Goal: Task Accomplishment & Management: Use online tool/utility

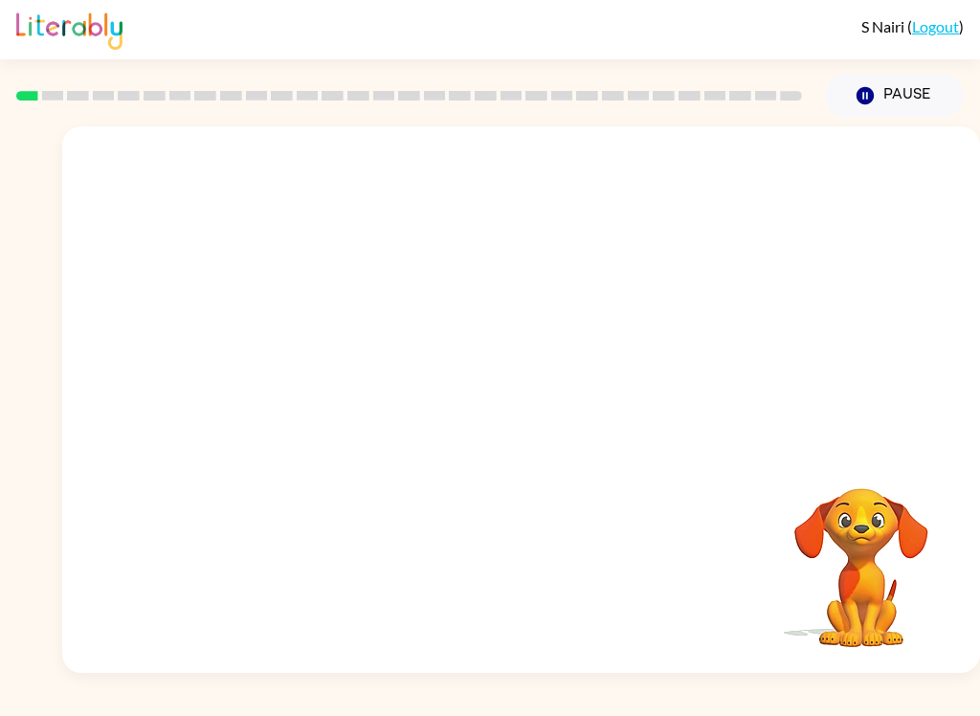
click at [773, 185] on video "Your browser must support playing .mp4 files to use Literably. Please try using…" at bounding box center [521, 287] width 918 height 322
click at [529, 406] on div at bounding box center [521, 409] width 122 height 70
click at [529, 405] on div at bounding box center [521, 409] width 122 height 70
click at [529, 410] on div at bounding box center [521, 409] width 122 height 70
click at [543, 403] on div at bounding box center [521, 409] width 122 height 70
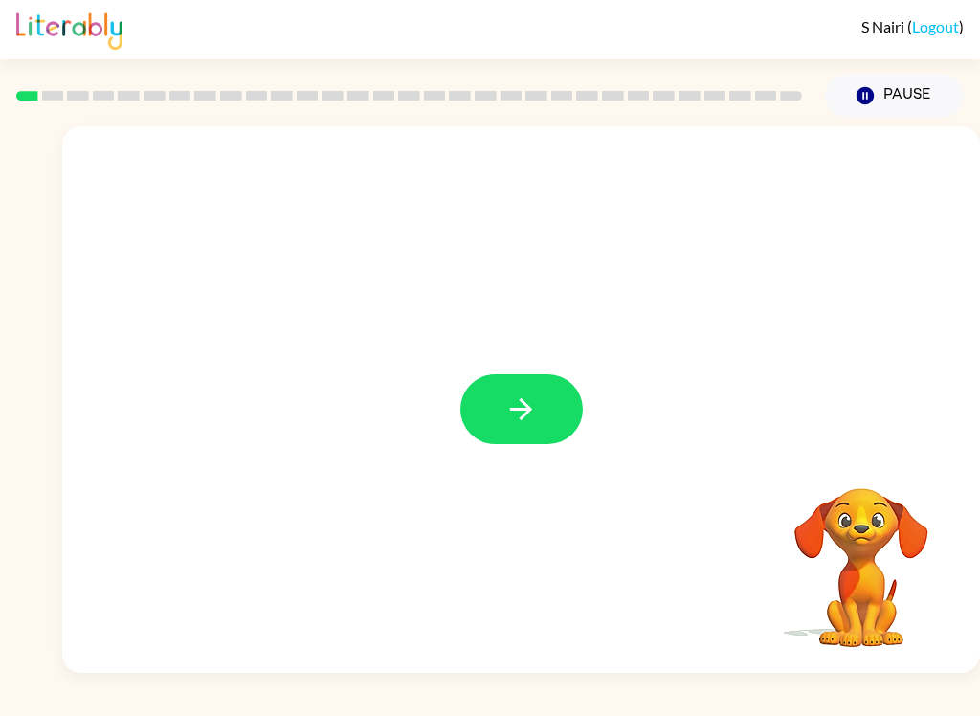
click at [563, 429] on button "button" at bounding box center [521, 409] width 122 height 70
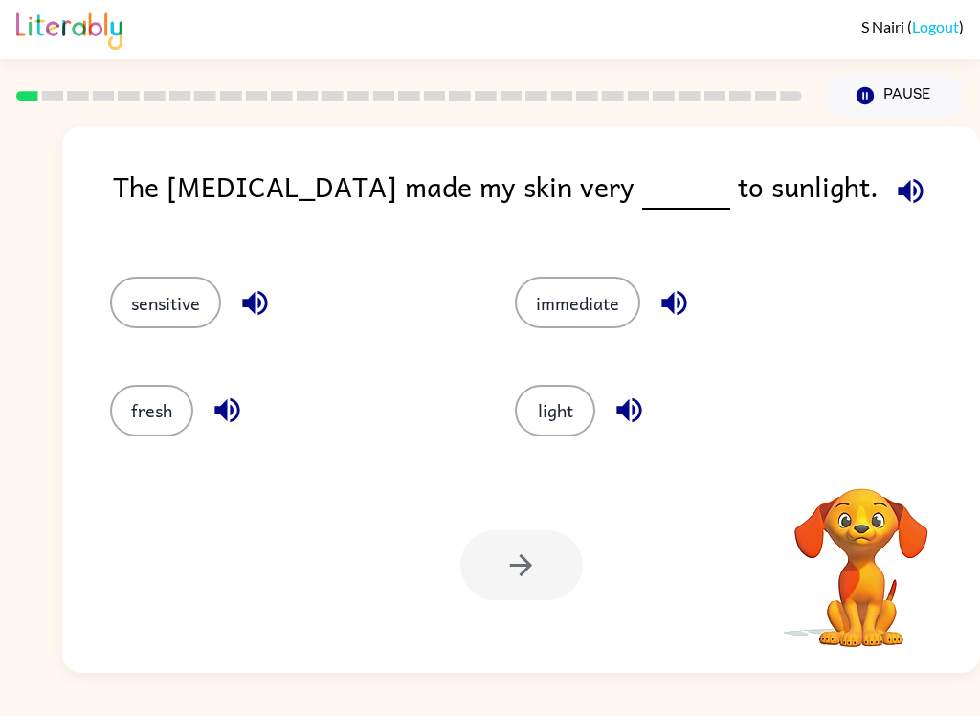
click at [153, 314] on button "sensitive" at bounding box center [165, 303] width 111 height 52
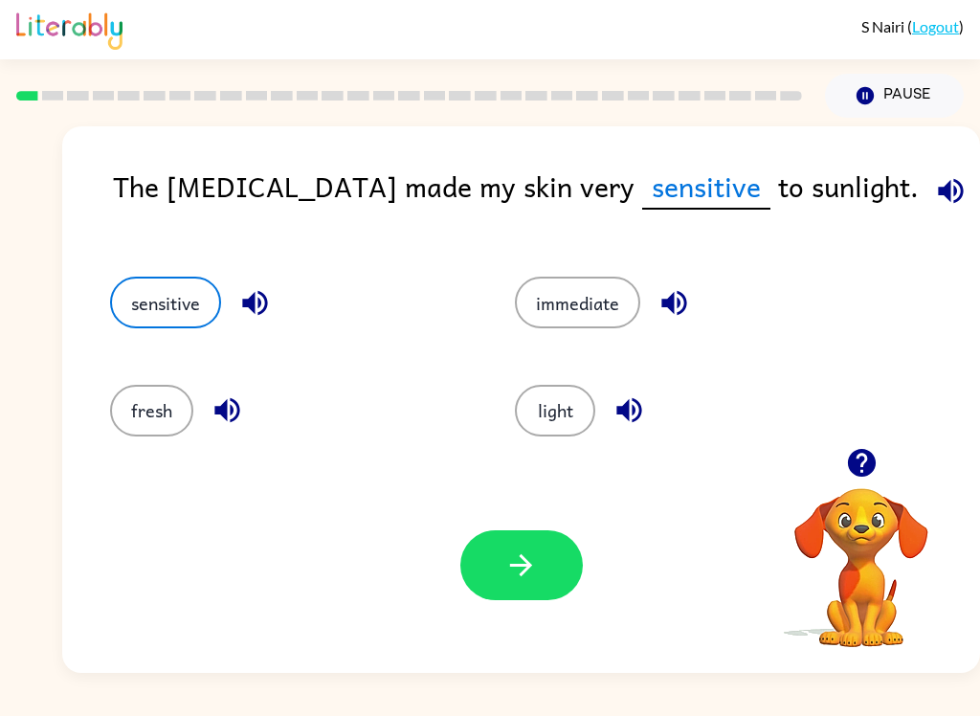
click at [486, 569] on button "button" at bounding box center [521, 565] width 122 height 70
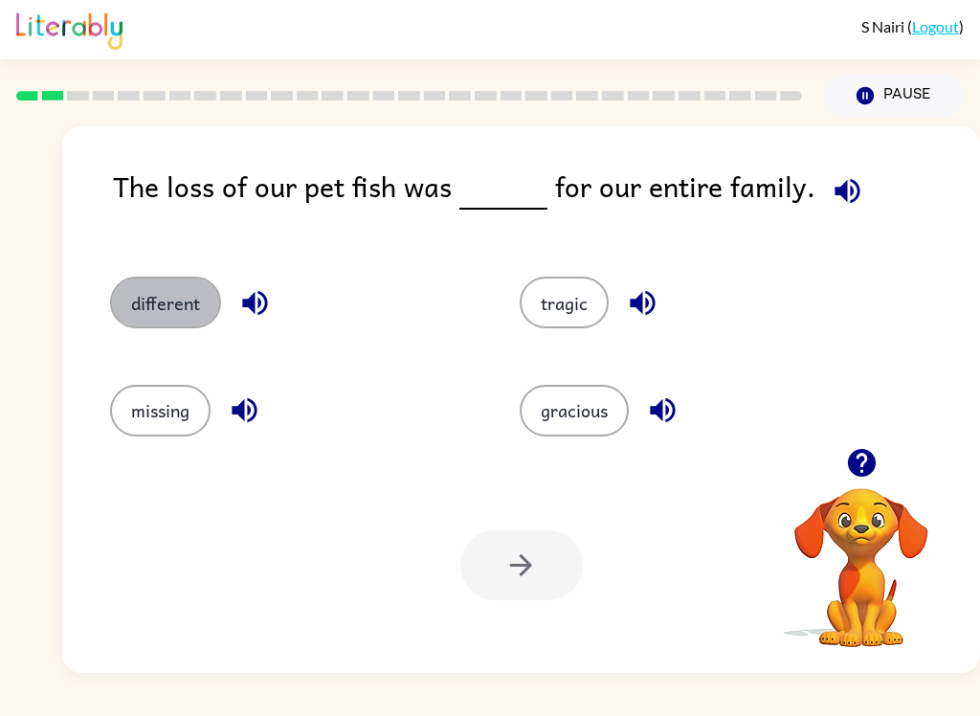
click at [147, 311] on button "different" at bounding box center [165, 303] width 111 height 52
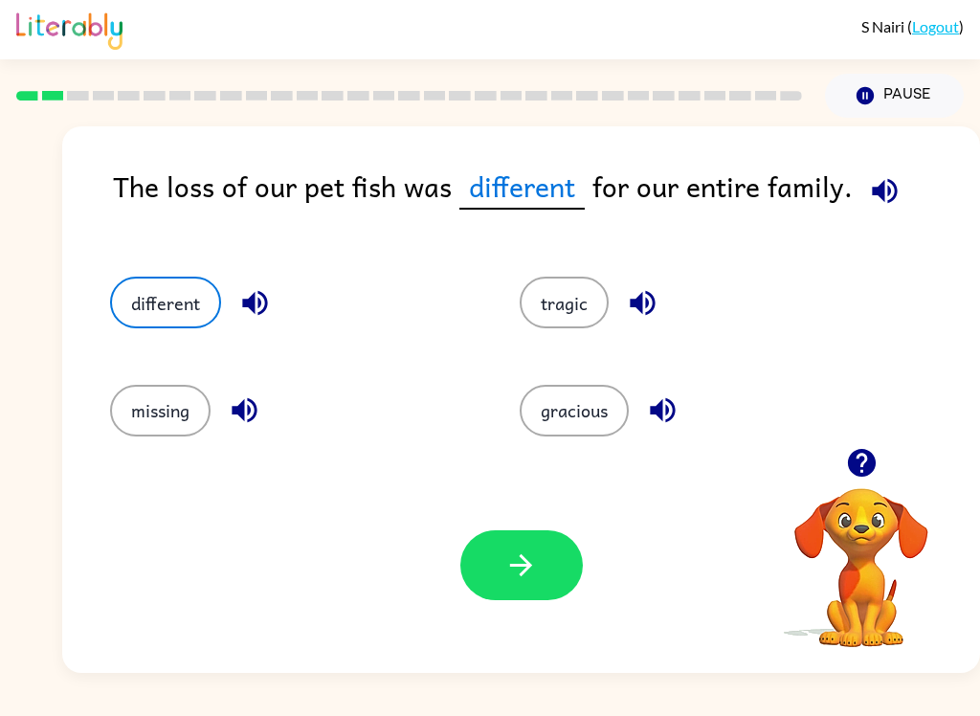
click at [515, 578] on icon "button" at bounding box center [520, 564] width 33 height 33
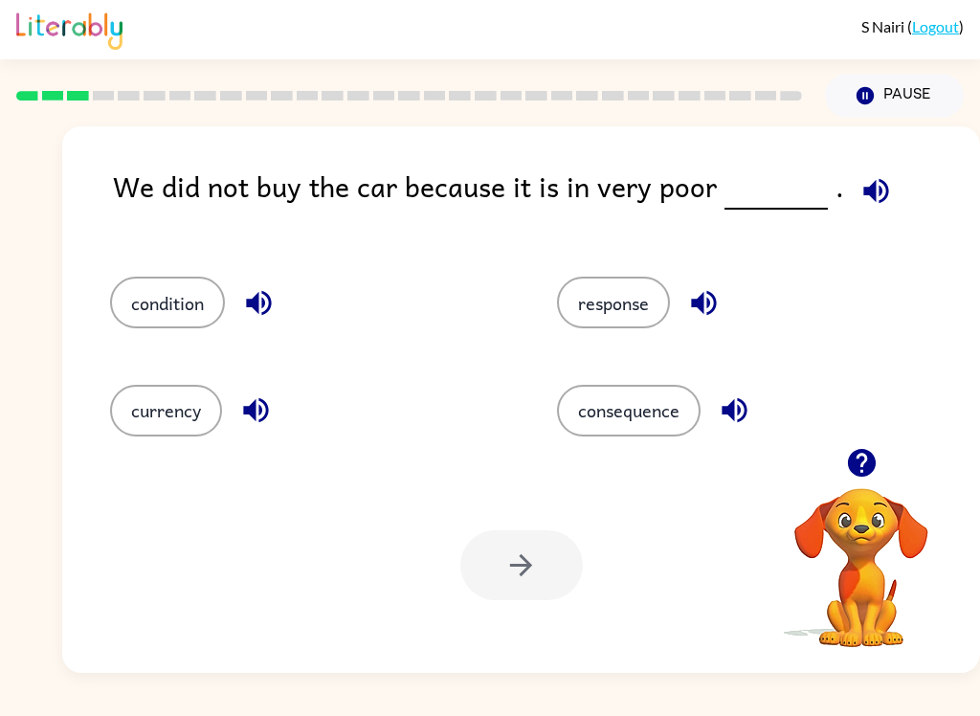
click at [150, 303] on button "condition" at bounding box center [167, 303] width 115 height 52
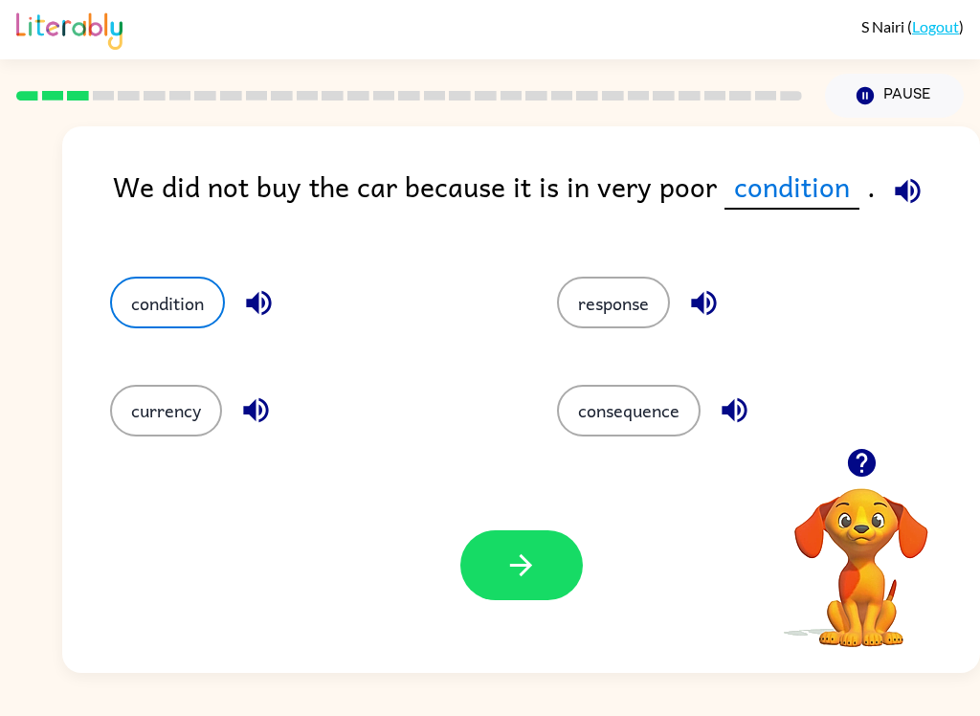
click at [472, 592] on button "button" at bounding box center [521, 565] width 122 height 70
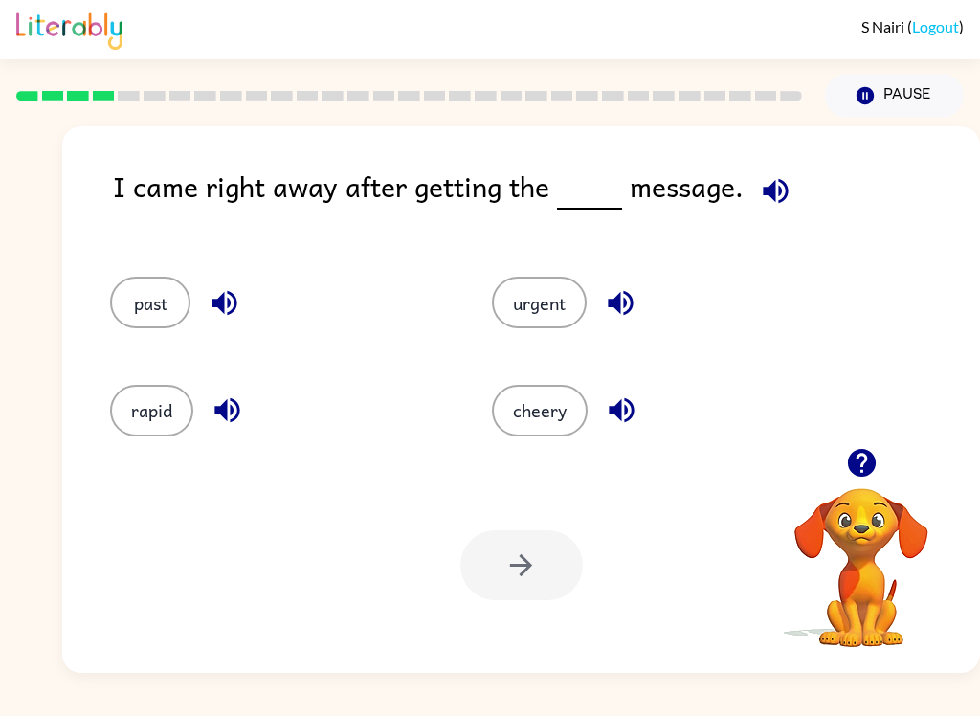
click at [546, 302] on button "urgent" at bounding box center [539, 303] width 95 height 52
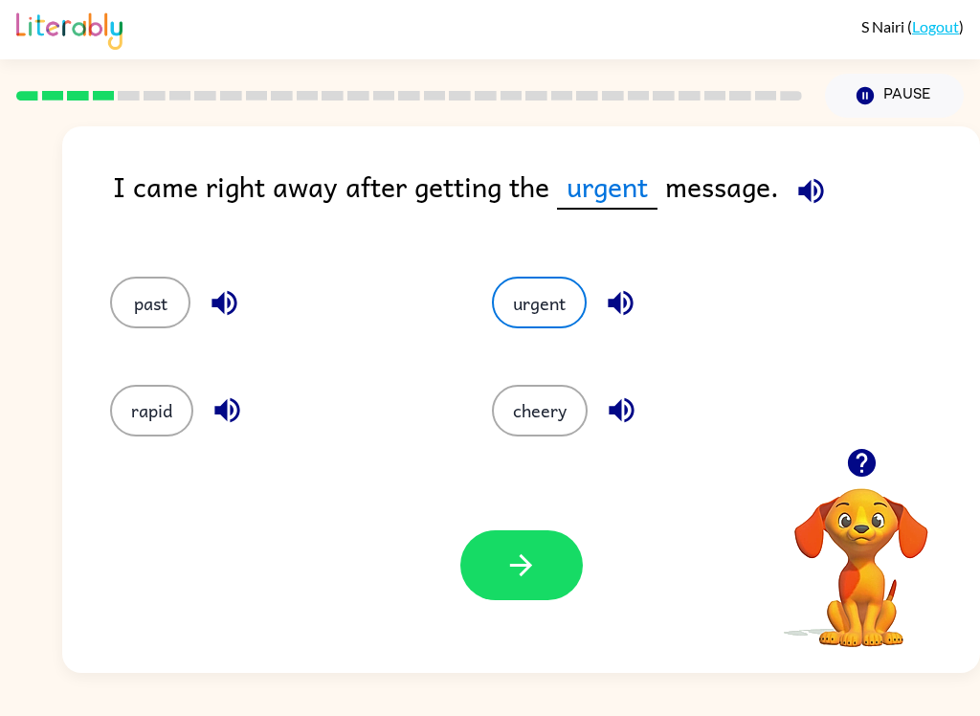
click at [522, 587] on button "button" at bounding box center [521, 565] width 122 height 70
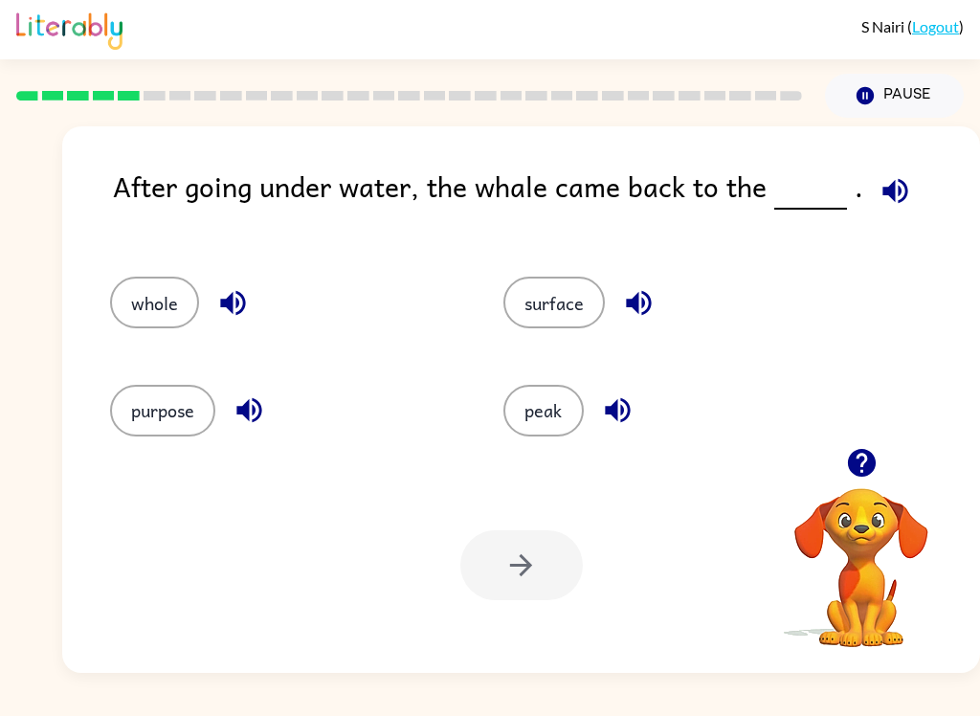
click at [558, 291] on button "surface" at bounding box center [553, 303] width 101 height 52
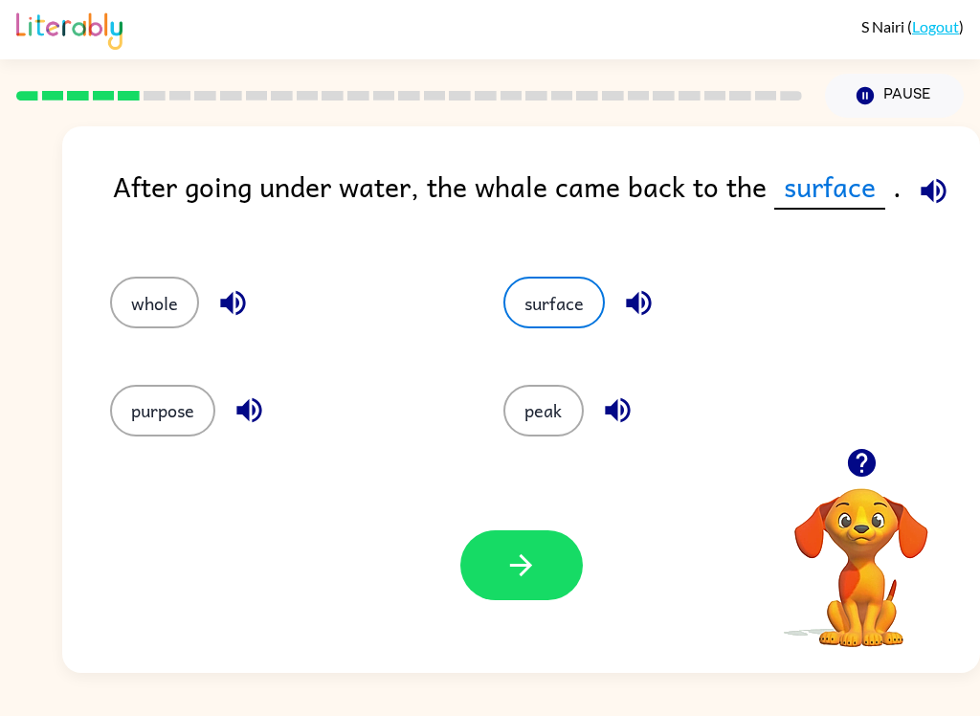
click at [556, 570] on button "button" at bounding box center [521, 565] width 122 height 70
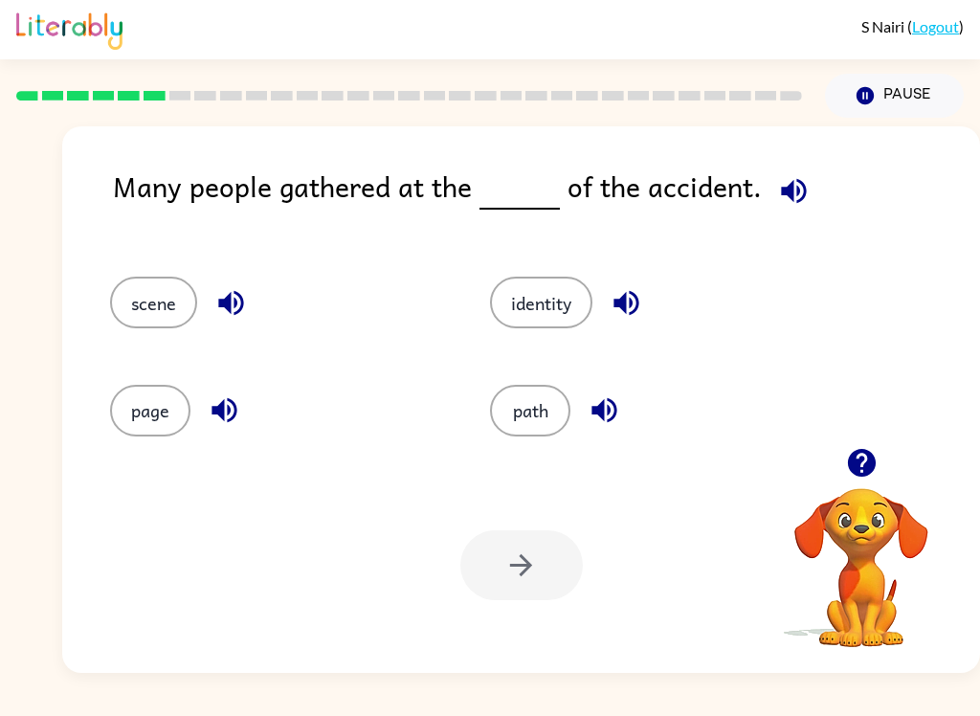
click at [95, 307] on div "scene" at bounding box center [264, 293] width 380 height 107
click at [153, 310] on button "scene" at bounding box center [153, 303] width 87 height 52
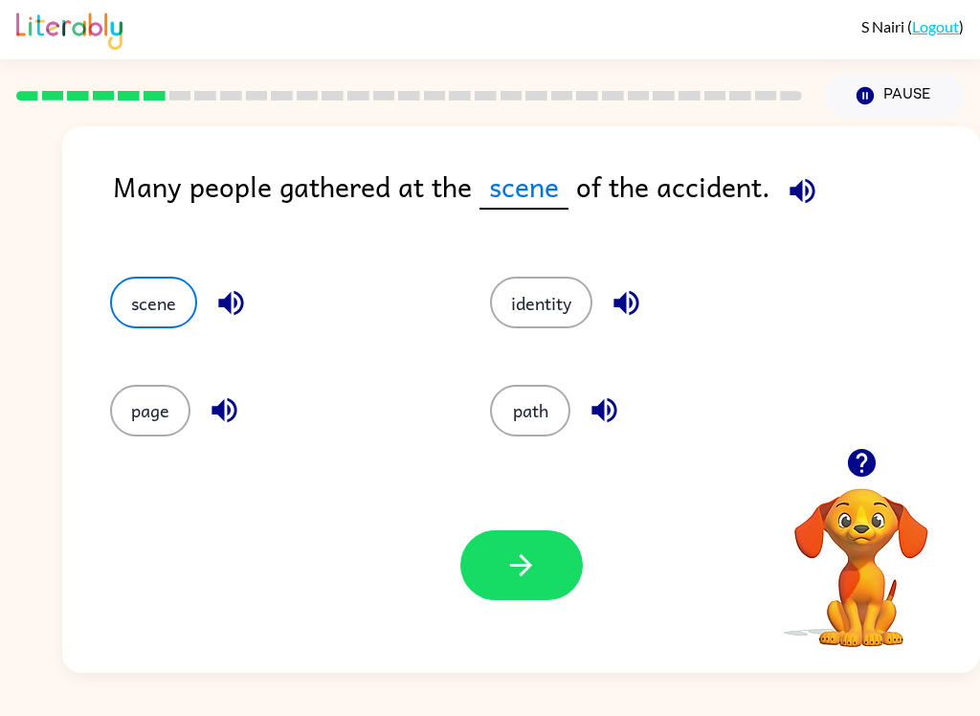
click at [486, 571] on button "button" at bounding box center [521, 565] width 122 height 70
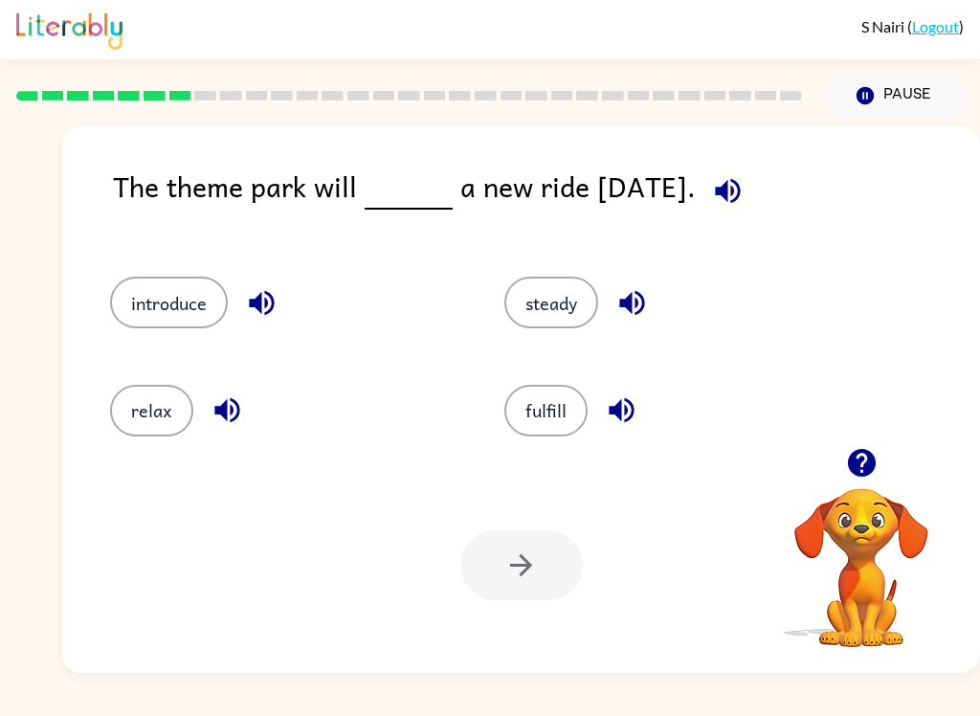
click at [192, 303] on button "introduce" at bounding box center [169, 303] width 118 height 52
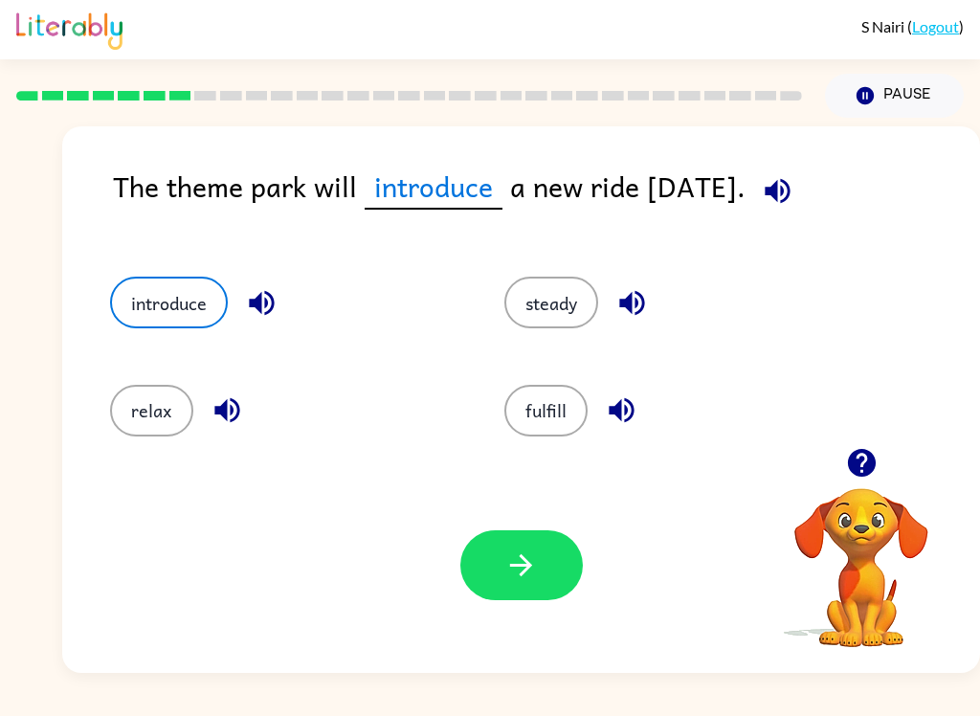
click at [520, 583] on button "button" at bounding box center [521, 565] width 122 height 70
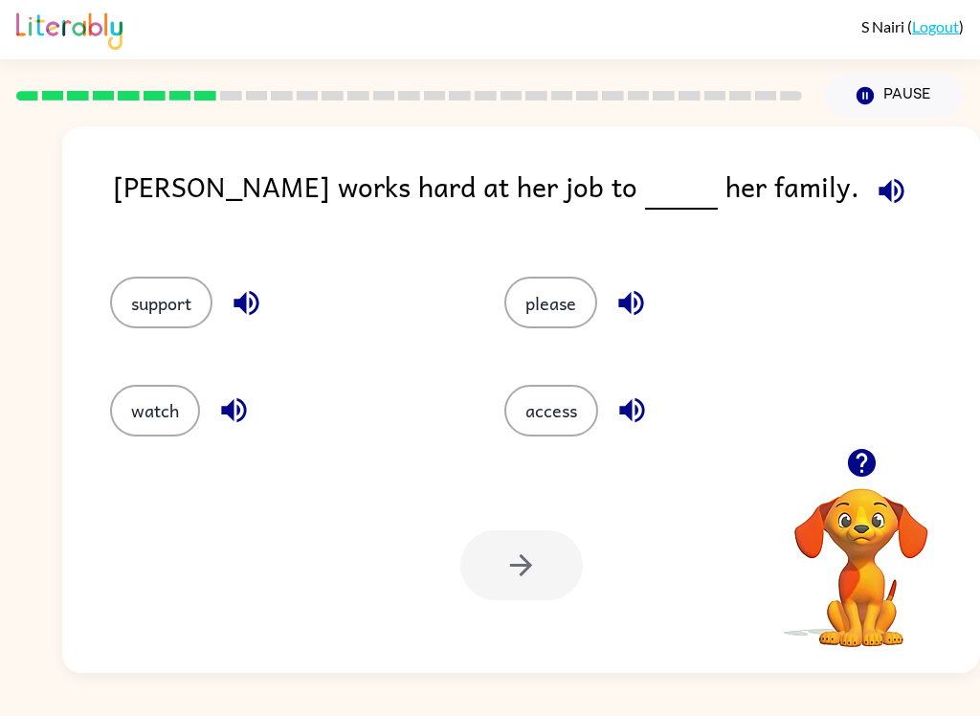
click at [144, 313] on button "support" at bounding box center [161, 303] width 102 height 52
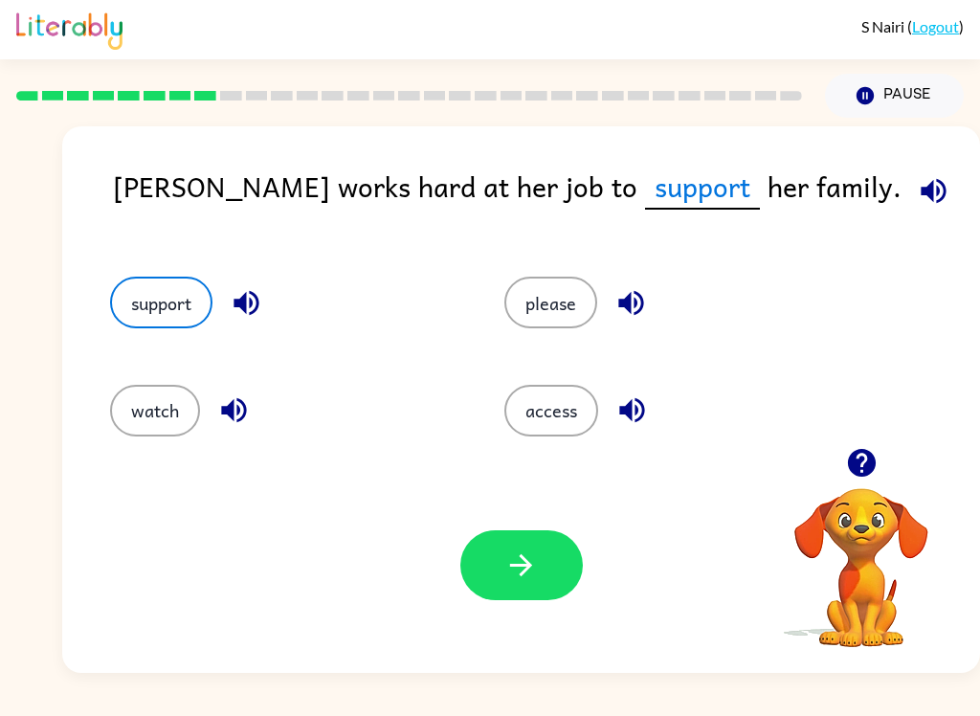
click at [493, 548] on button "button" at bounding box center [521, 565] width 122 height 70
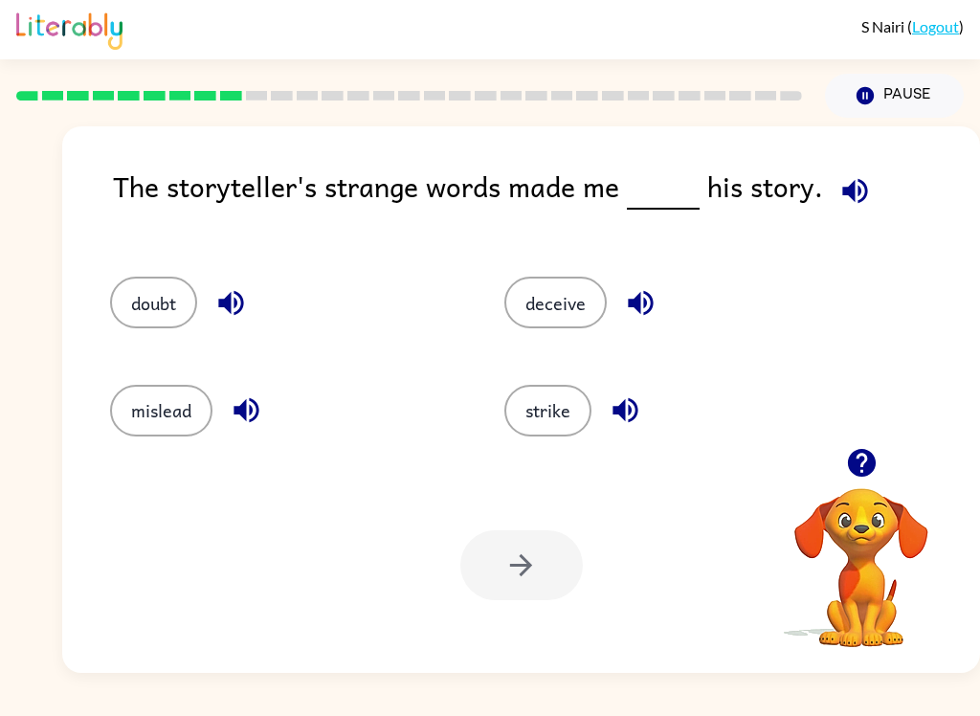
click at [130, 305] on button "doubt" at bounding box center [153, 303] width 87 height 52
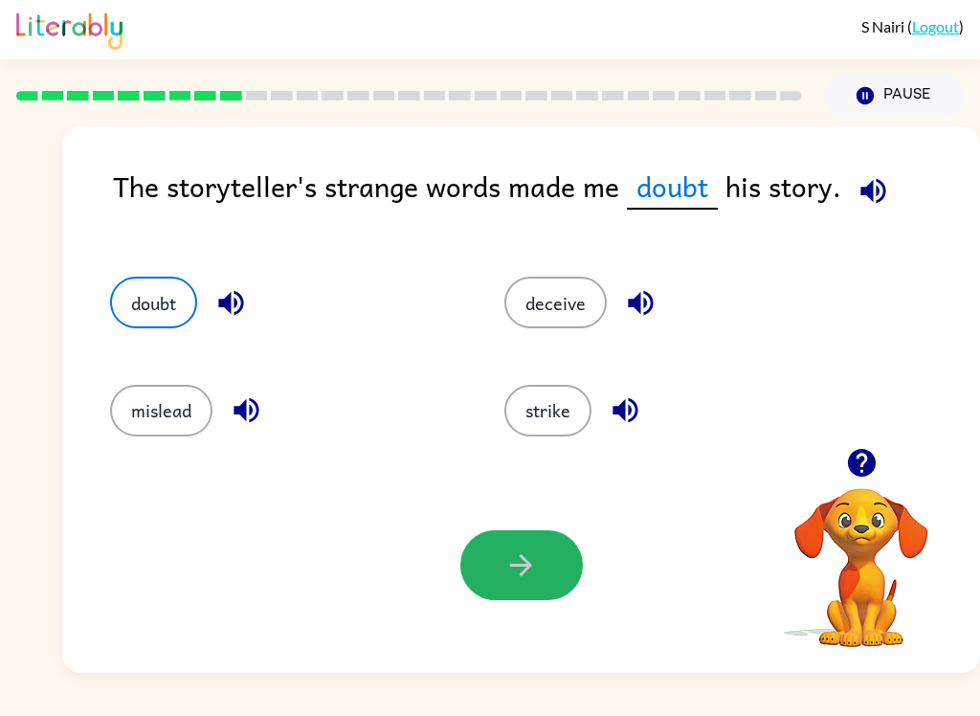
click at [522, 580] on icon "button" at bounding box center [520, 564] width 33 height 33
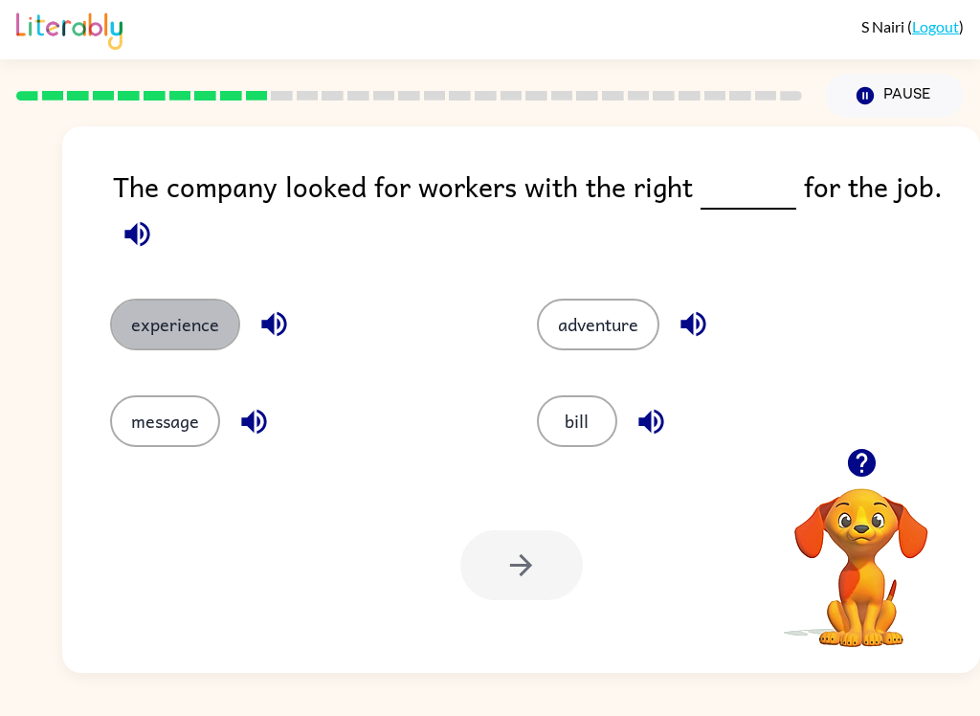
click at [148, 322] on button "experience" at bounding box center [175, 325] width 130 height 52
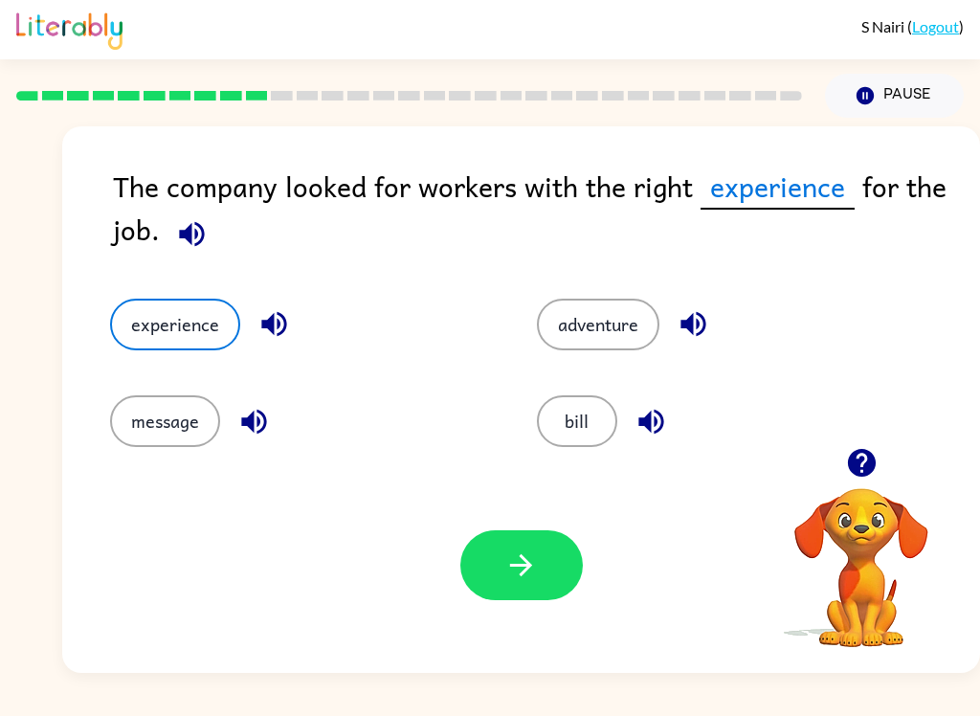
click at [493, 567] on button "button" at bounding box center [521, 565] width 122 height 70
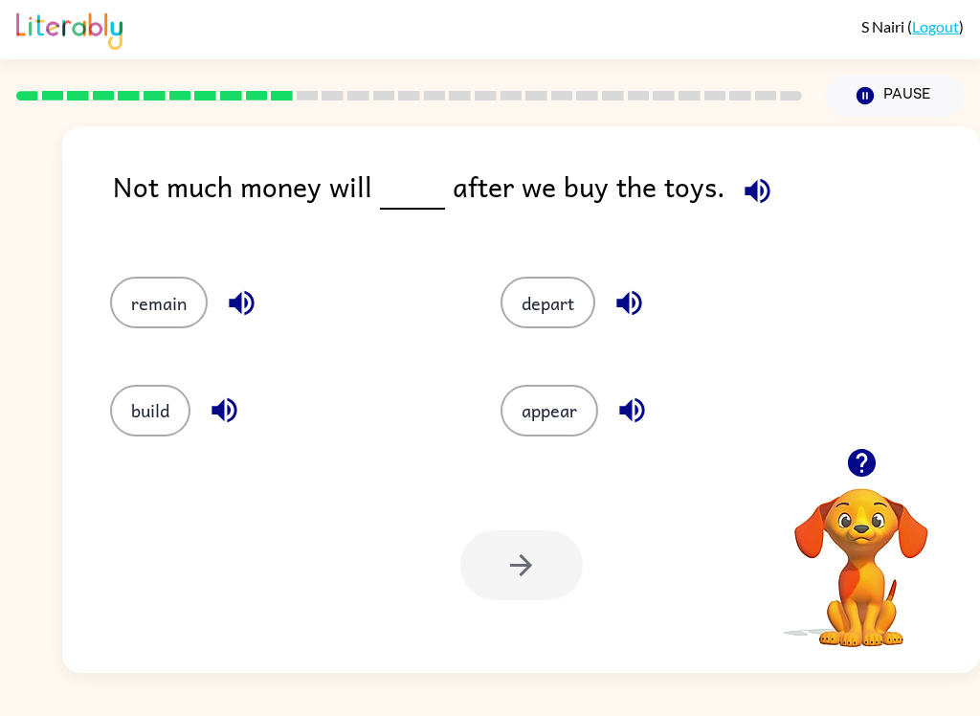
click at [147, 306] on button "remain" at bounding box center [159, 303] width 98 height 52
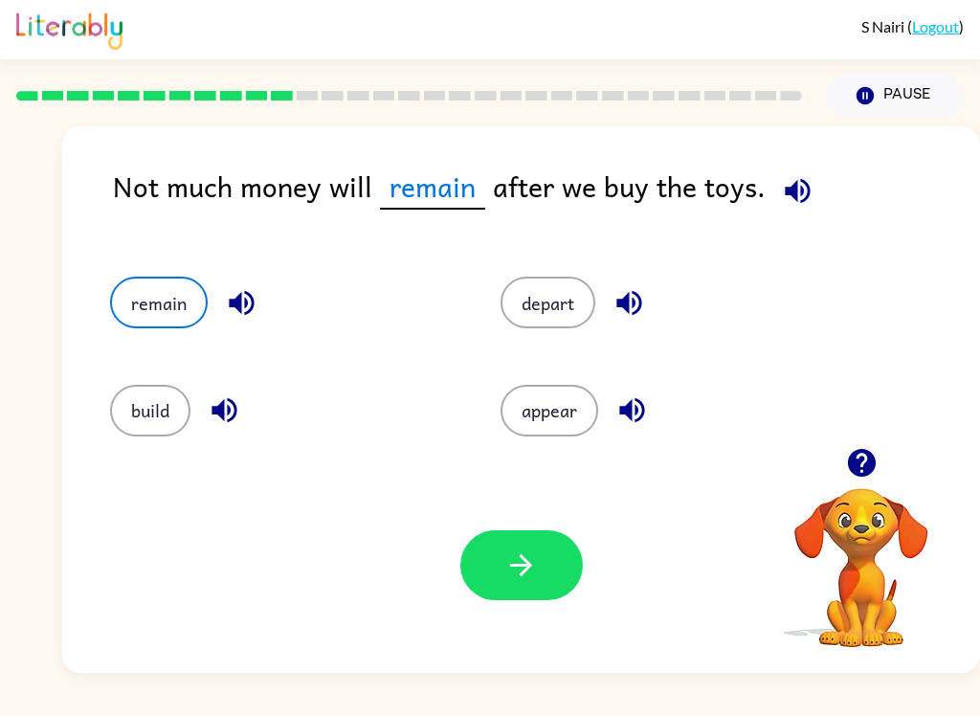
click at [530, 583] on button "button" at bounding box center [521, 565] width 122 height 70
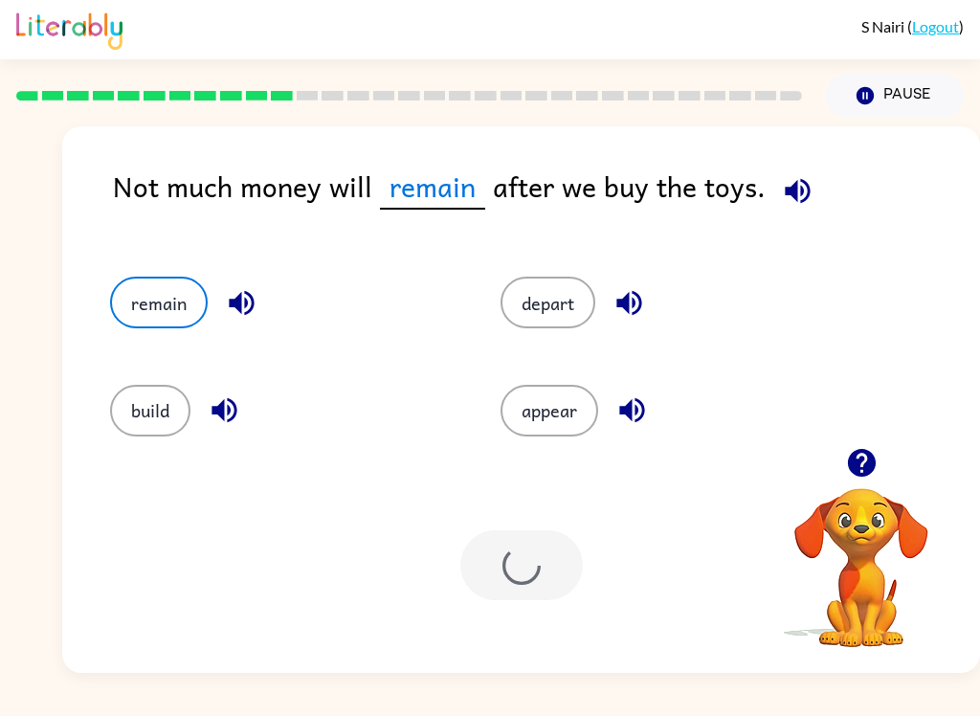
click at [514, 556] on div at bounding box center [521, 565] width 122 height 70
click at [309, 497] on div "Your browser must support playing .mp4 files to use Literably. Please try using…" at bounding box center [521, 564] width 918 height 215
click at [397, 611] on div "Your browser must support playing .mp4 files to use Literably. Please try using…" at bounding box center [521, 564] width 918 height 215
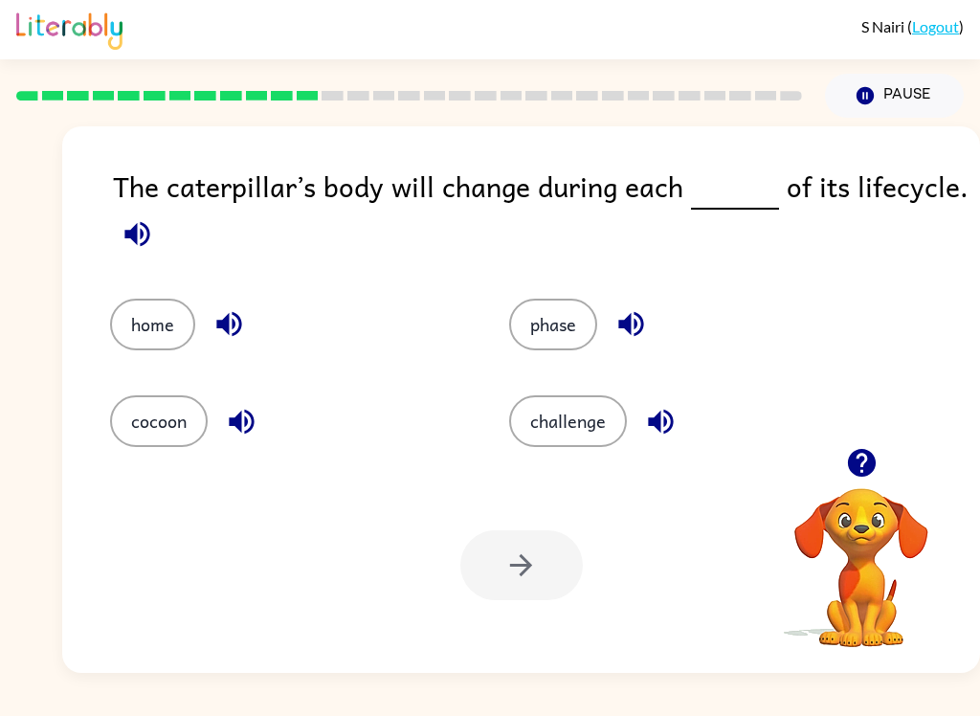
click at [577, 337] on button "phase" at bounding box center [553, 325] width 88 height 52
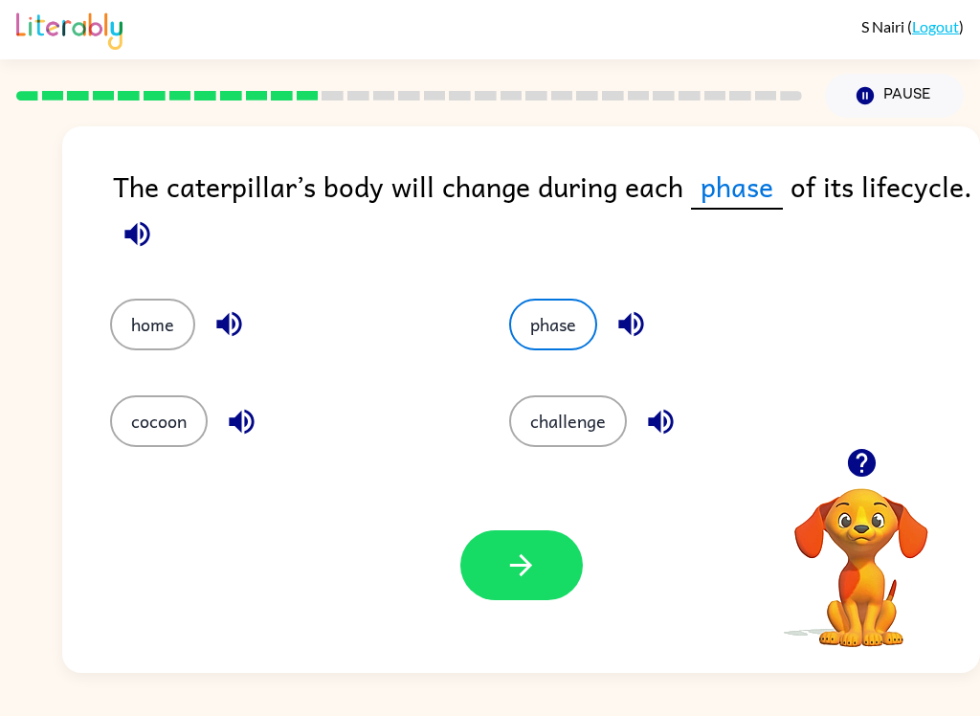
click at [521, 578] on icon "button" at bounding box center [520, 564] width 33 height 33
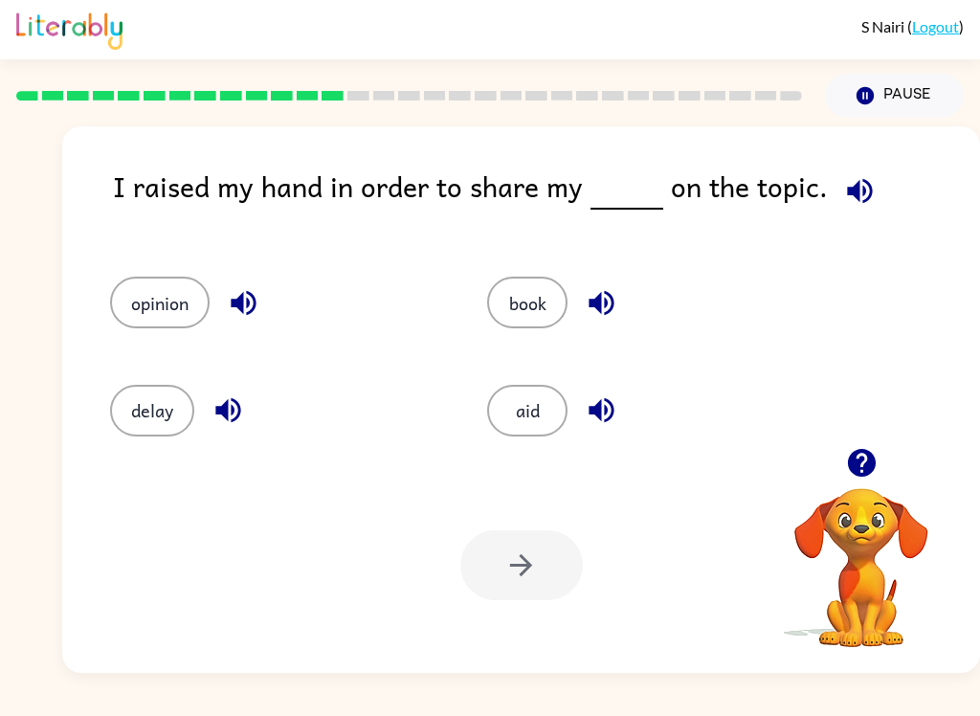
click at [136, 267] on div "opinion" at bounding box center [262, 293] width 377 height 107
click at [137, 301] on button "opinion" at bounding box center [160, 303] width 100 height 52
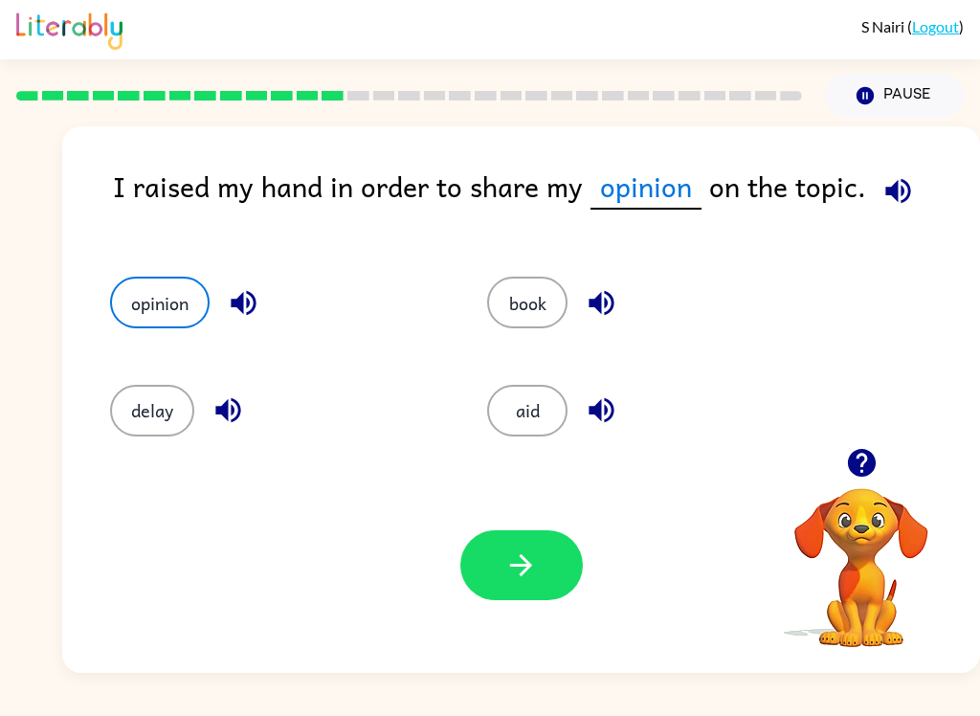
click at [514, 590] on button "button" at bounding box center [521, 565] width 122 height 70
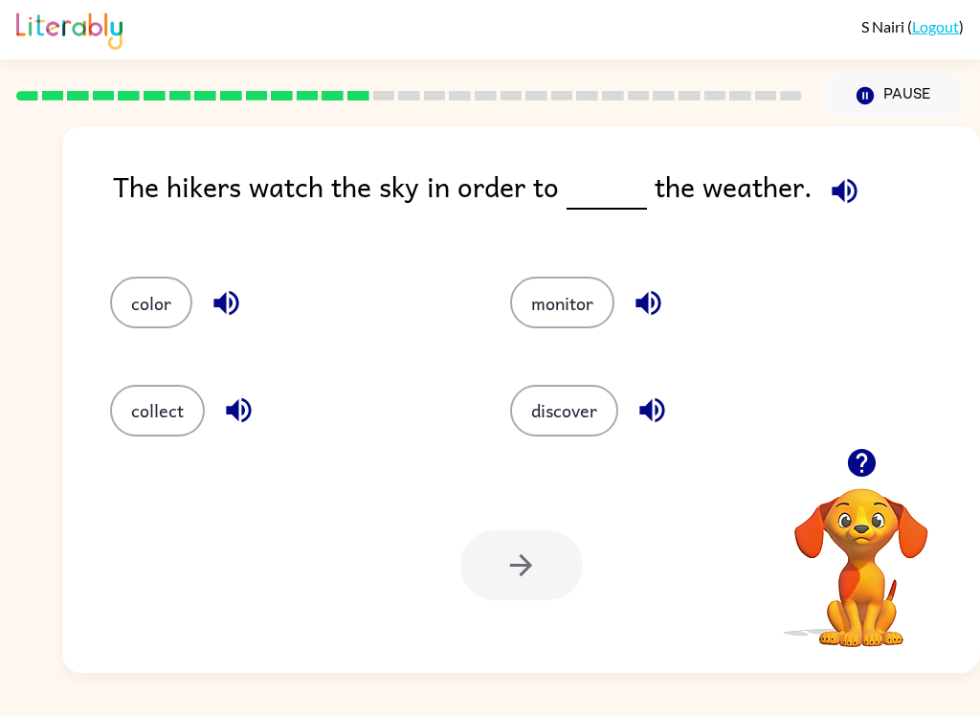
click at [611, 313] on button "monitor" at bounding box center [562, 303] width 104 height 52
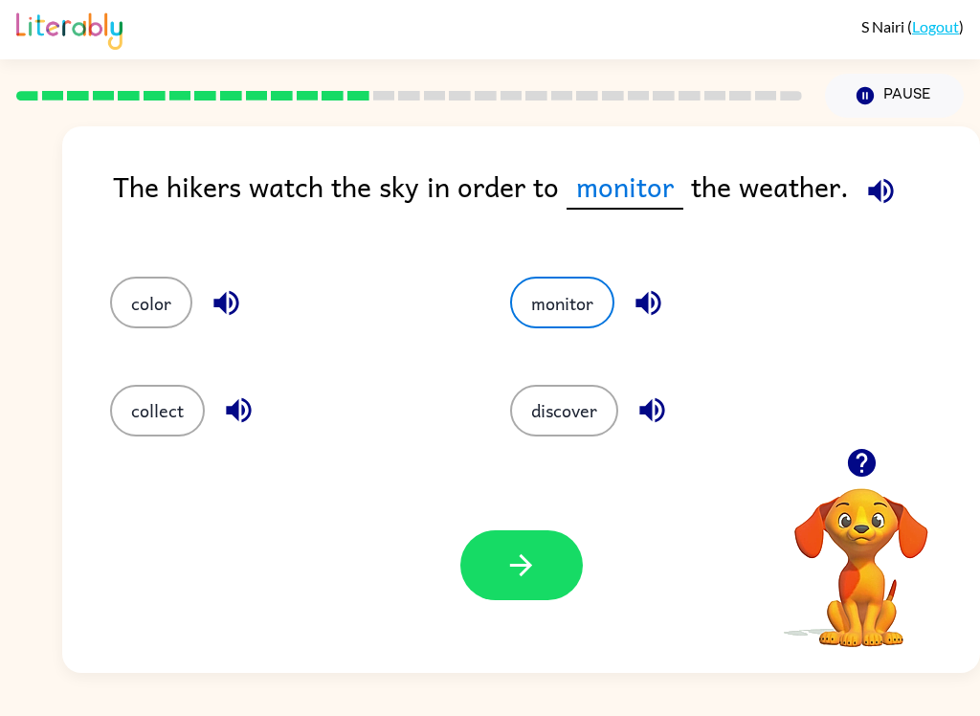
click at [655, 301] on icon "button" at bounding box center [648, 302] width 33 height 33
click at [569, 300] on button "monitor" at bounding box center [562, 303] width 104 height 52
click at [658, 287] on icon "button" at bounding box center [648, 302] width 33 height 33
click at [660, 404] on icon "button" at bounding box center [651, 410] width 25 height 25
click at [573, 406] on button "discover" at bounding box center [564, 411] width 108 height 52
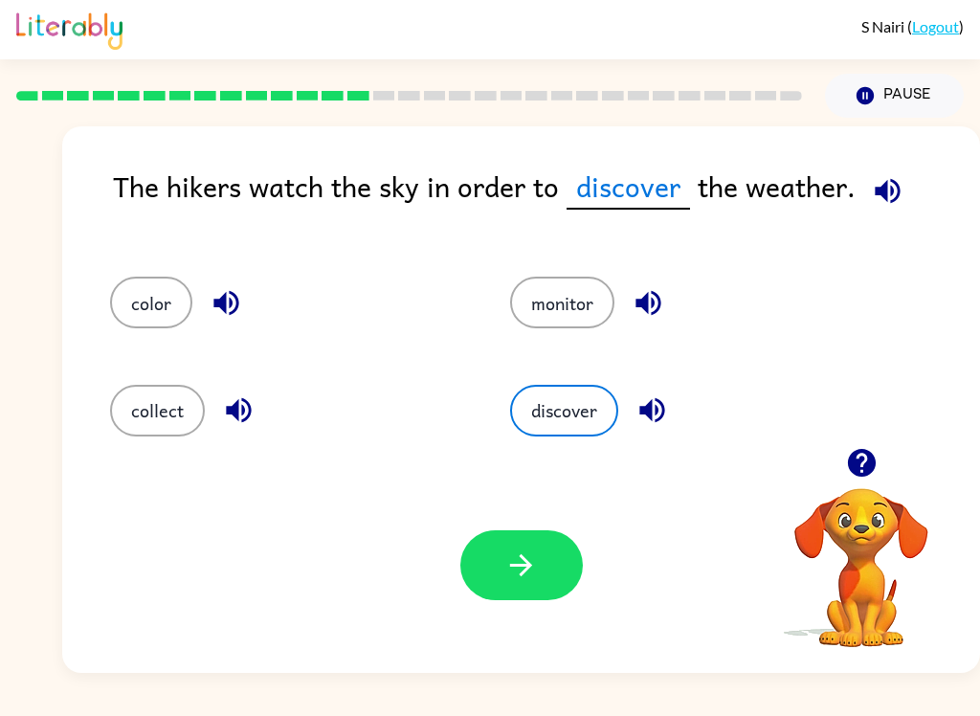
click at [530, 569] on icon "button" at bounding box center [520, 564] width 33 height 33
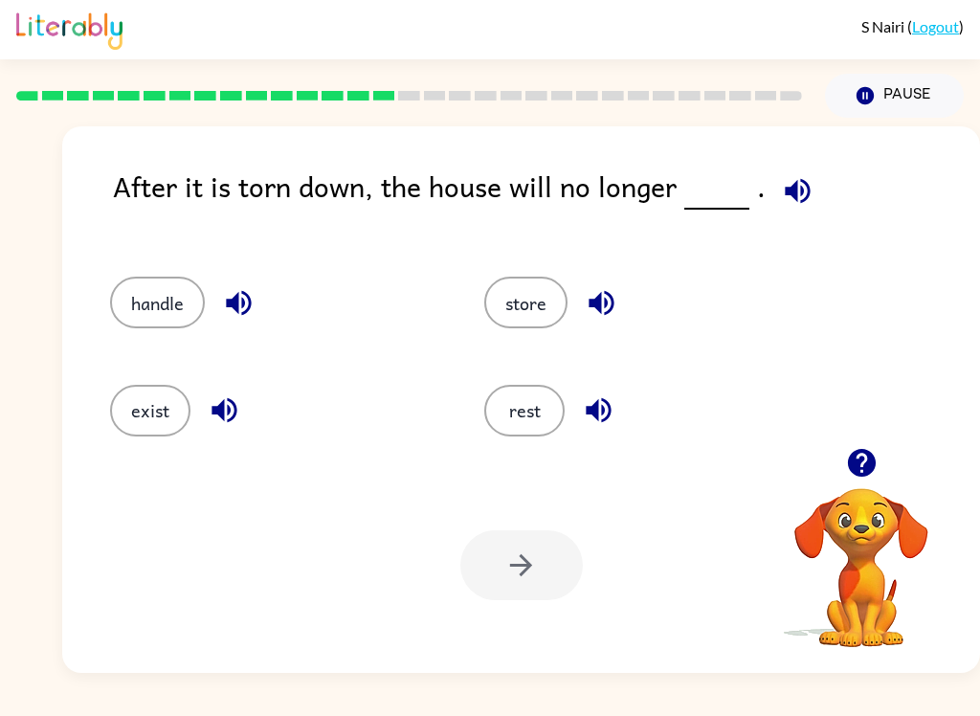
click at [790, 205] on icon "button" at bounding box center [797, 190] width 33 height 33
click at [141, 399] on button "exist" at bounding box center [150, 411] width 80 height 52
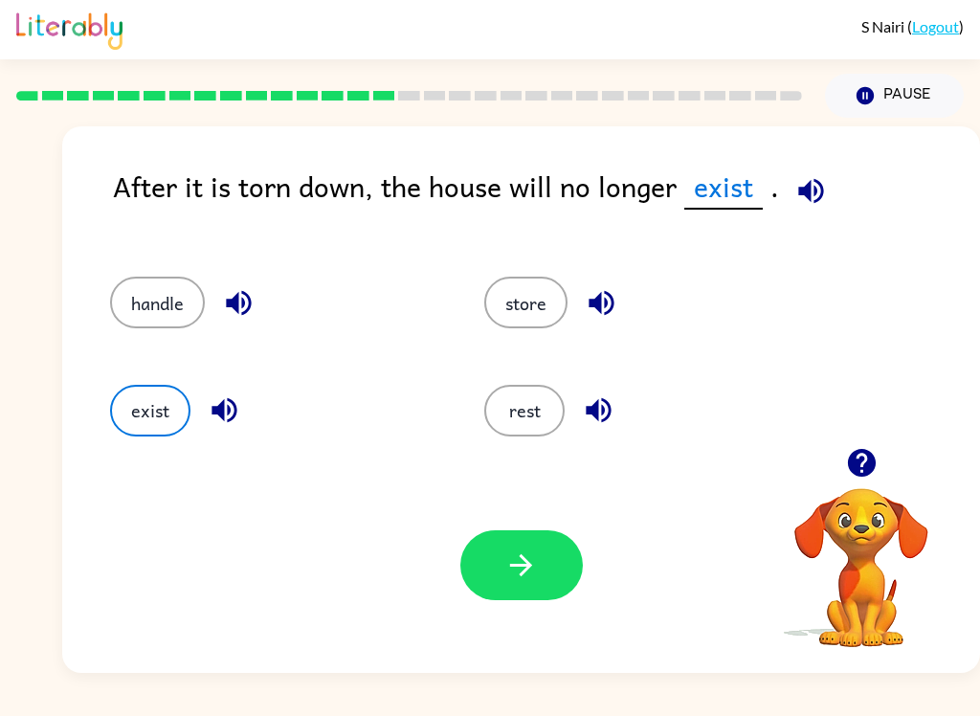
click at [515, 553] on icon "button" at bounding box center [520, 564] width 33 height 33
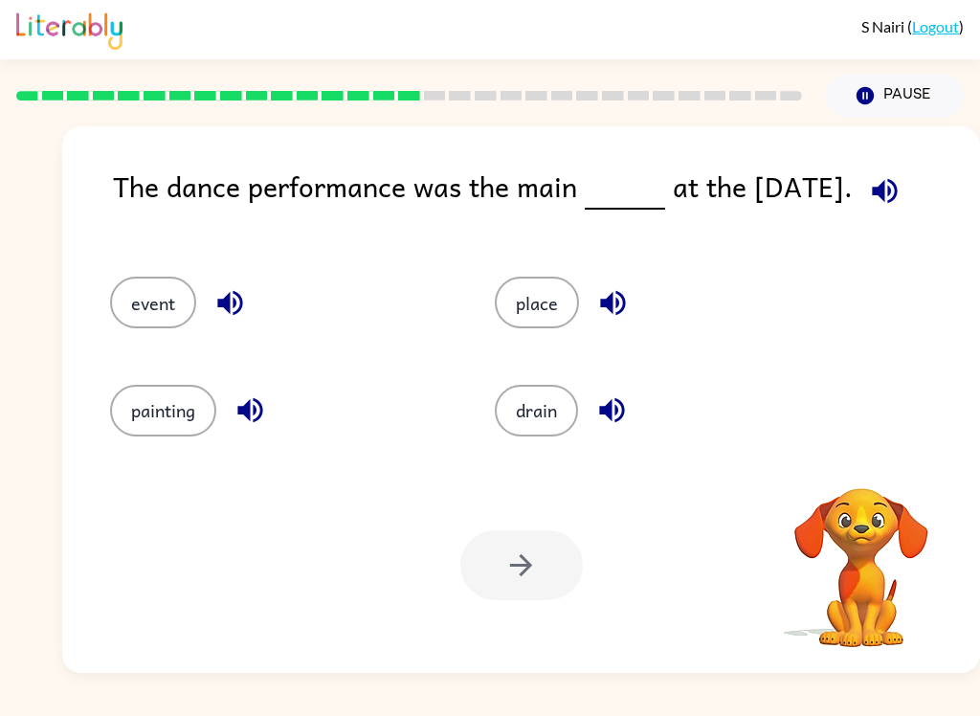
click at [901, 194] on icon "button" at bounding box center [884, 190] width 33 height 33
click at [901, 196] on icon "button" at bounding box center [884, 190] width 33 height 33
click at [181, 309] on button "event" at bounding box center [153, 303] width 86 height 52
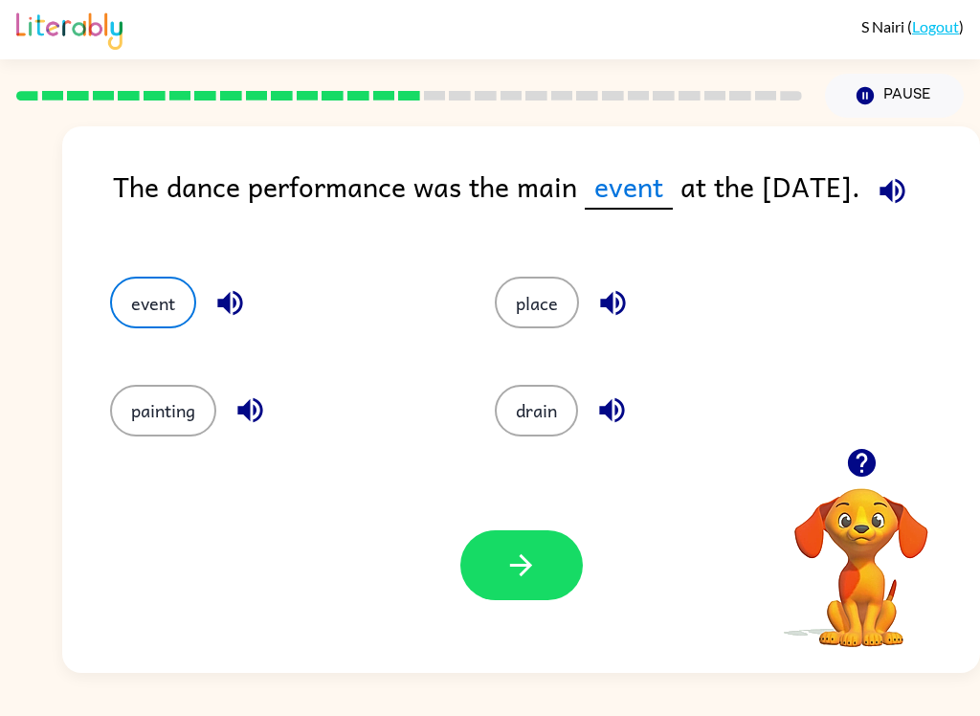
click at [909, 189] on icon "button" at bounding box center [892, 190] width 33 height 33
click at [477, 541] on button "button" at bounding box center [521, 565] width 122 height 70
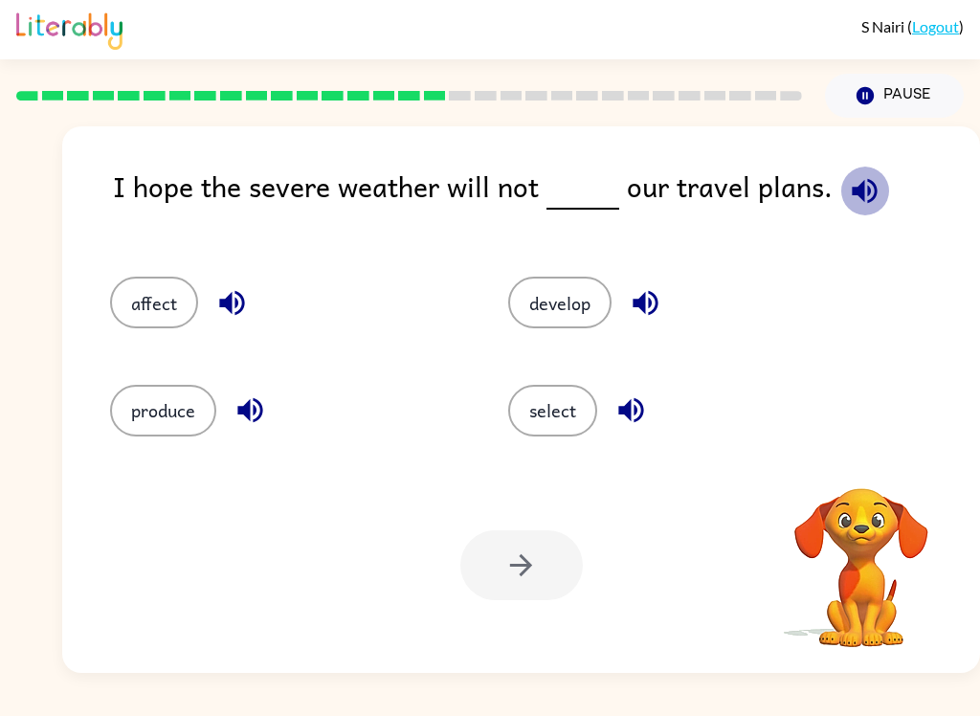
click at [862, 179] on icon "button" at bounding box center [864, 190] width 33 height 33
click at [164, 292] on button "affect" at bounding box center [154, 303] width 88 height 52
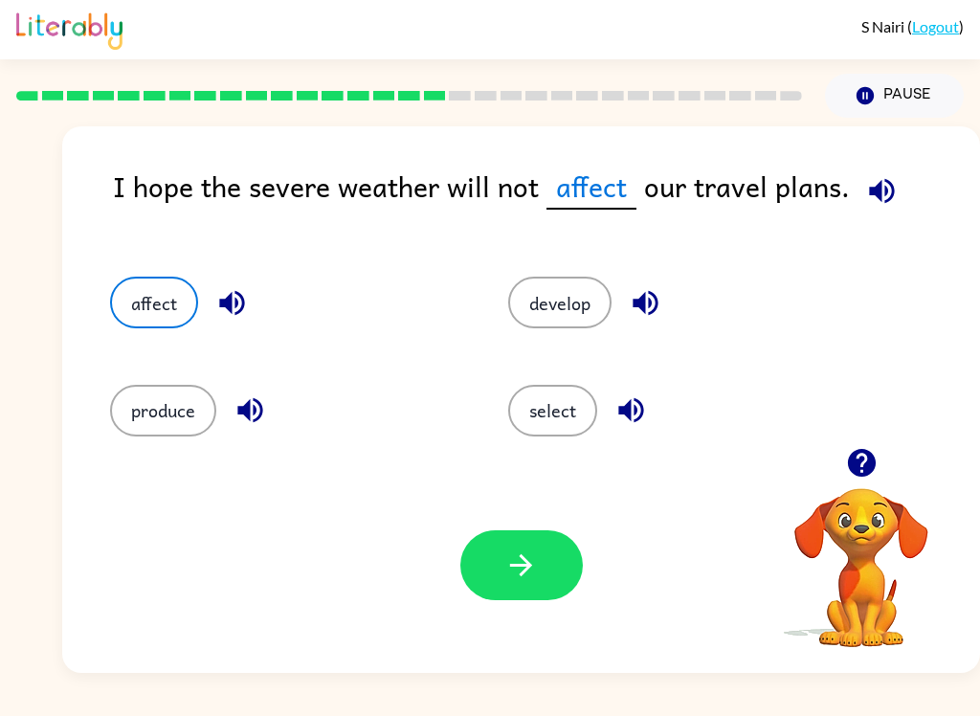
click at [487, 531] on button "button" at bounding box center [521, 565] width 122 height 70
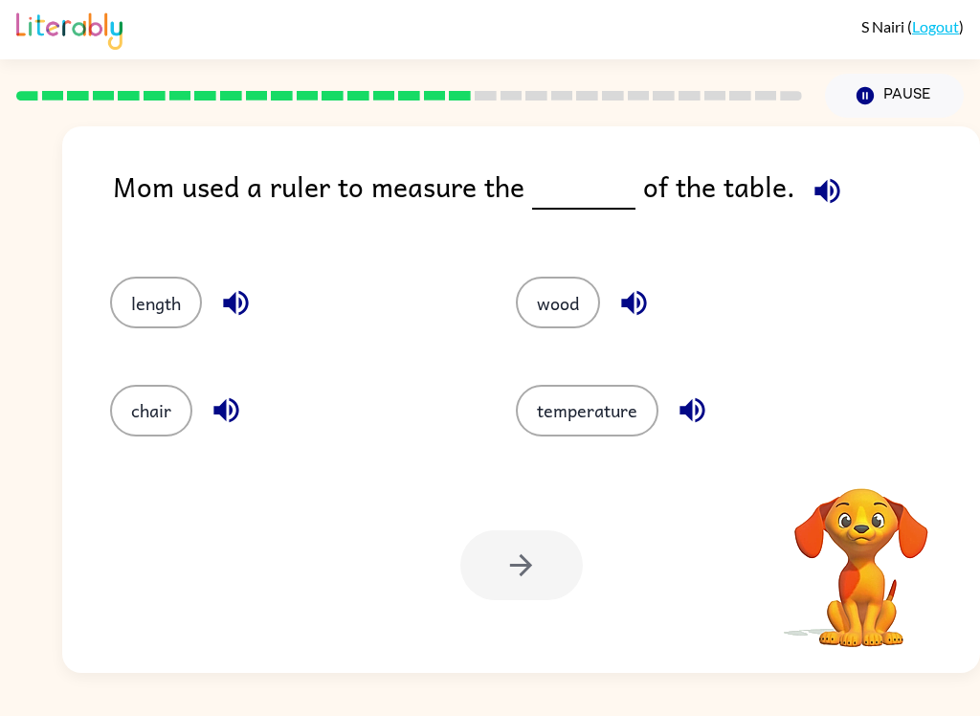
click at [831, 180] on icon "button" at bounding box center [827, 190] width 33 height 33
click at [149, 281] on button "length" at bounding box center [156, 303] width 92 height 52
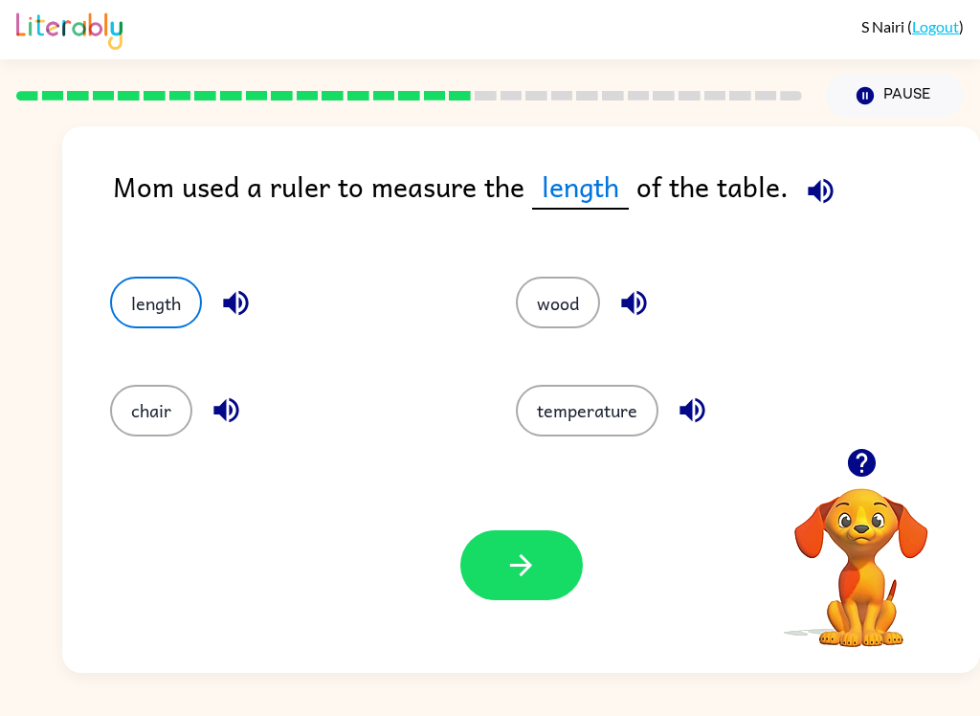
click at [521, 566] on icon "button" at bounding box center [521, 565] width 22 height 22
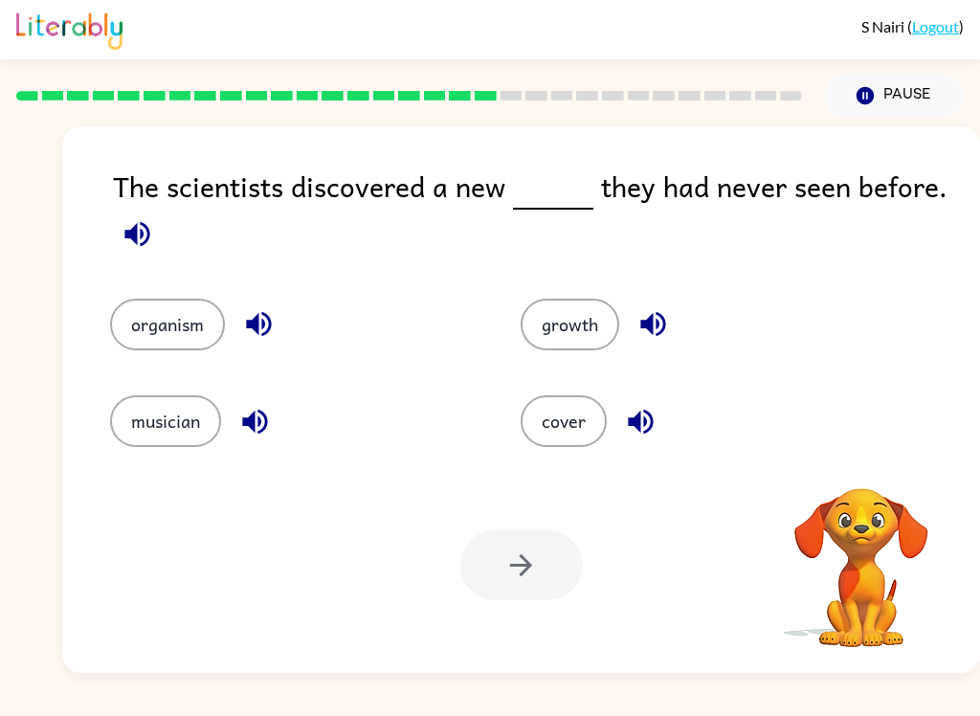
click at [146, 241] on icon "button" at bounding box center [136, 233] width 25 height 25
click at [175, 328] on button "organism" at bounding box center [167, 325] width 115 height 52
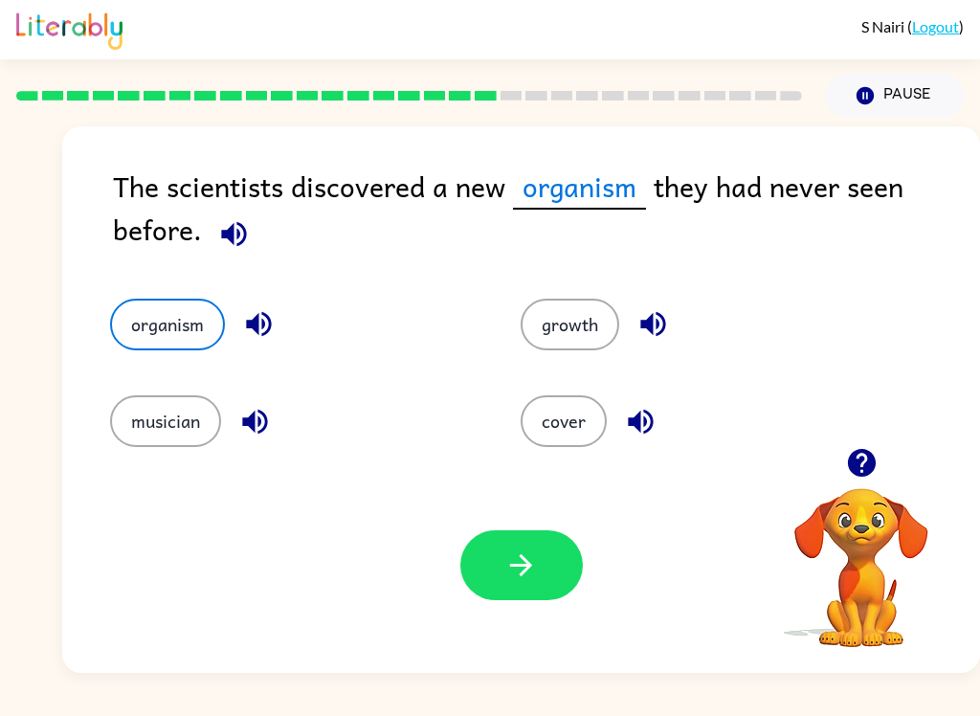
click at [506, 575] on icon "button" at bounding box center [520, 564] width 33 height 33
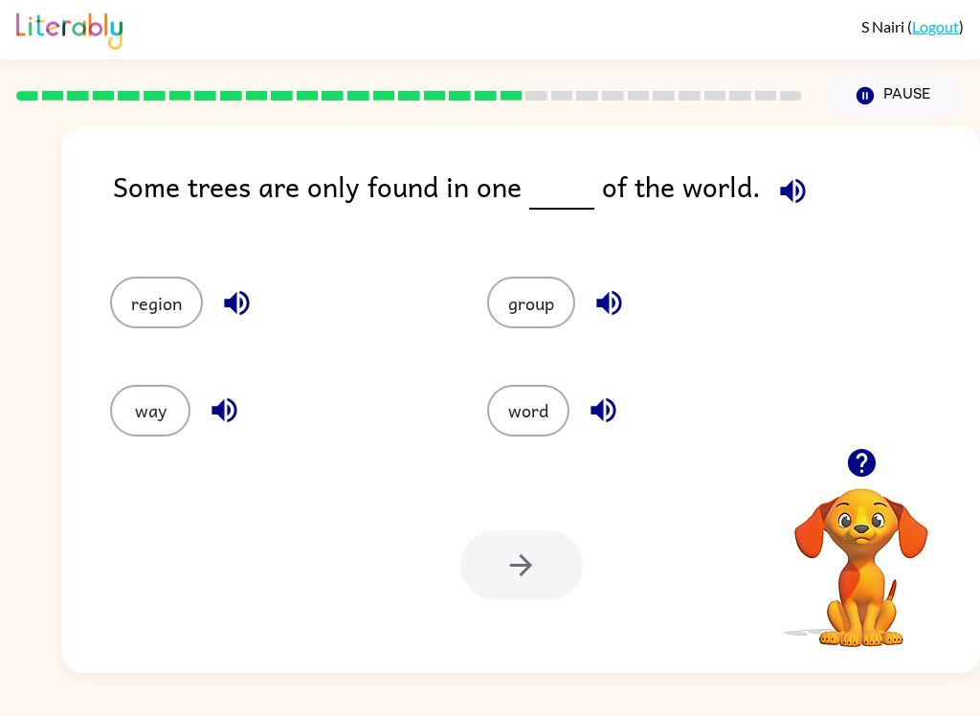
click at [151, 306] on button "region" at bounding box center [156, 303] width 93 height 52
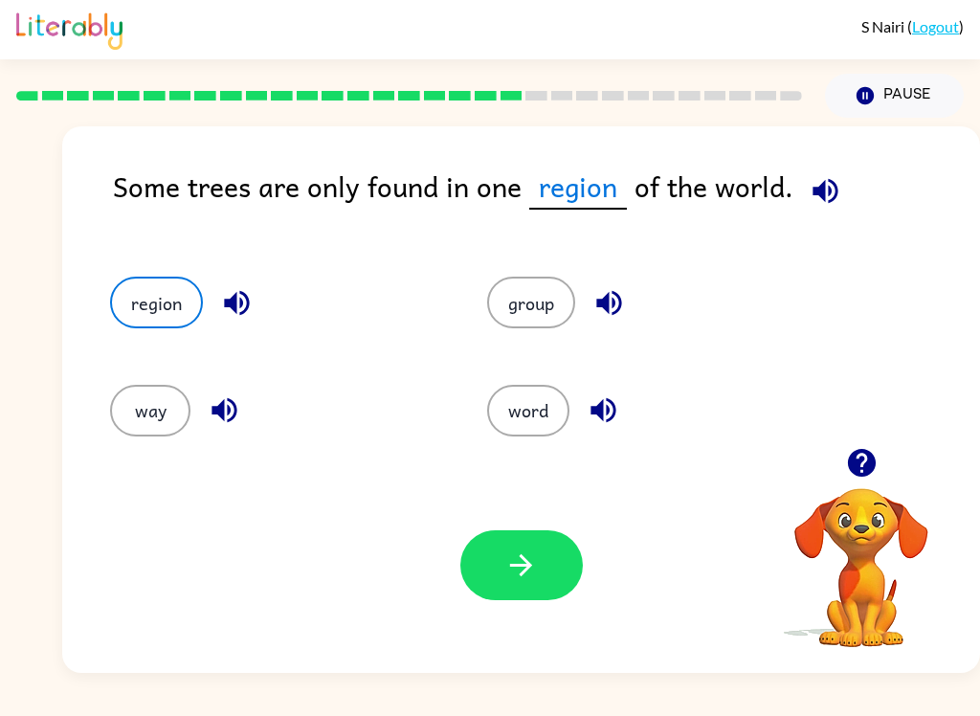
click at [544, 554] on button "button" at bounding box center [521, 565] width 122 height 70
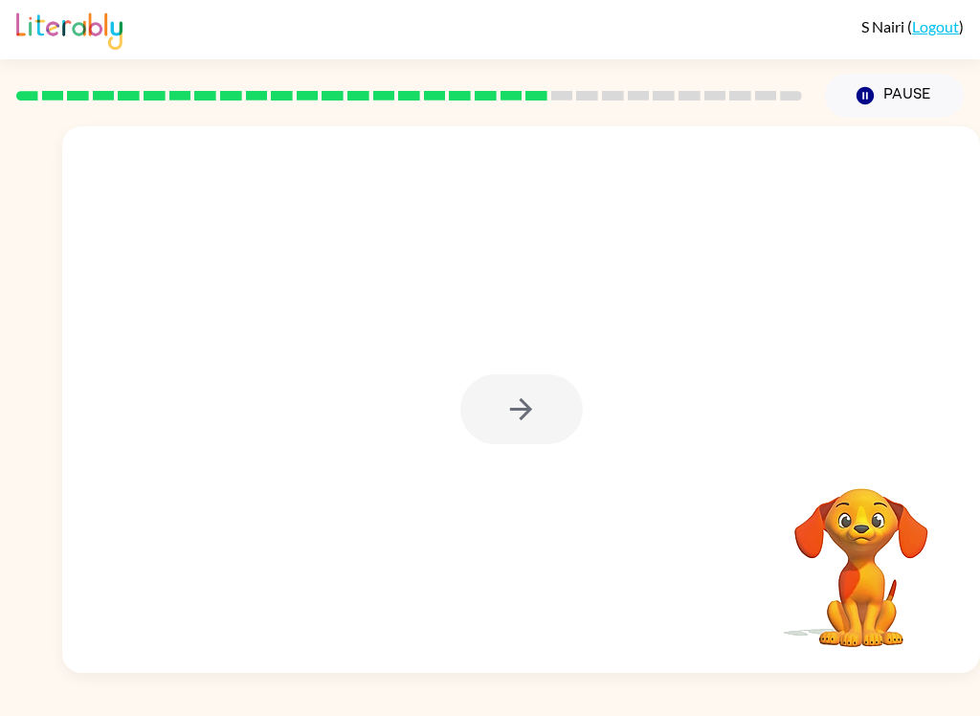
click at [499, 404] on div at bounding box center [521, 409] width 122 height 70
click at [551, 393] on div at bounding box center [521, 409] width 122 height 70
click at [550, 392] on div at bounding box center [521, 409] width 122 height 70
click at [529, 408] on div at bounding box center [521, 409] width 122 height 70
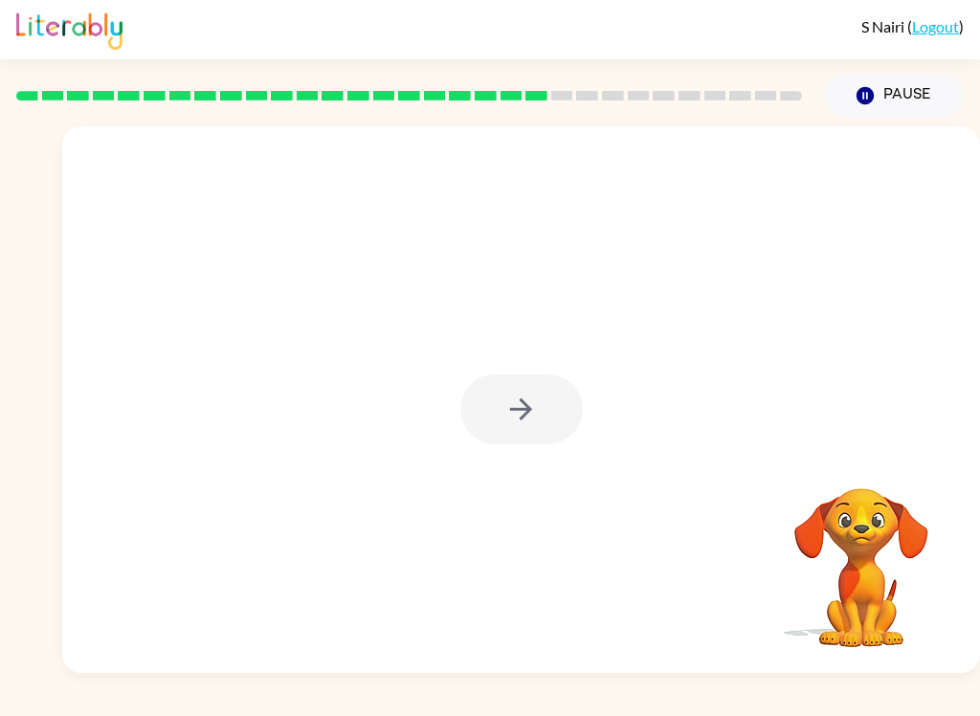
click at [528, 407] on div at bounding box center [521, 409] width 122 height 70
click at [527, 410] on icon "button" at bounding box center [521, 409] width 22 height 22
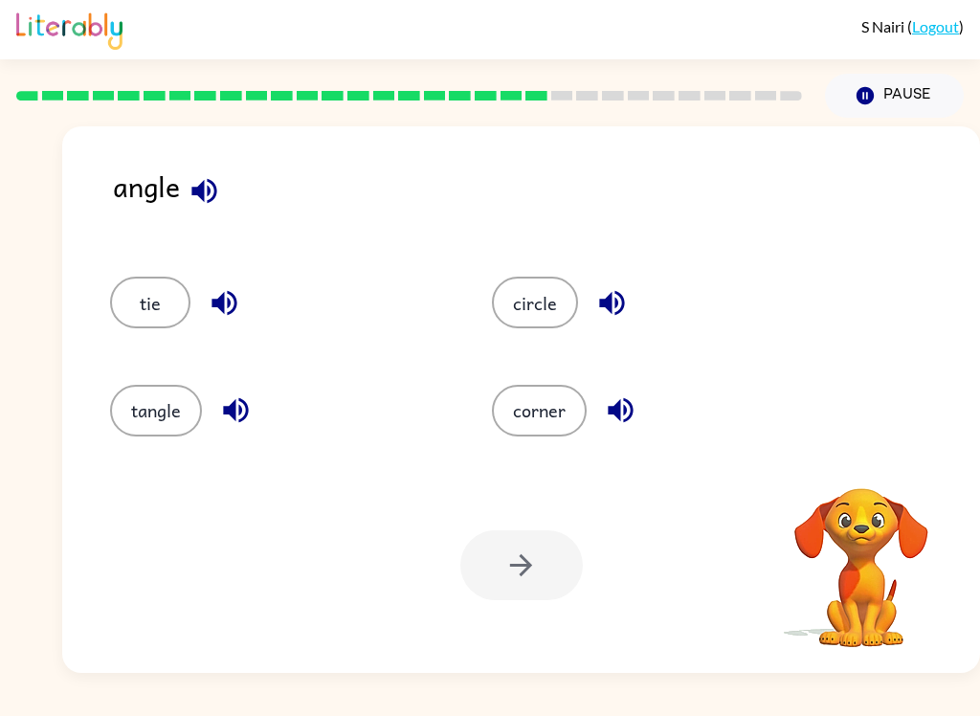
click at [535, 407] on button "corner" at bounding box center [539, 411] width 95 height 52
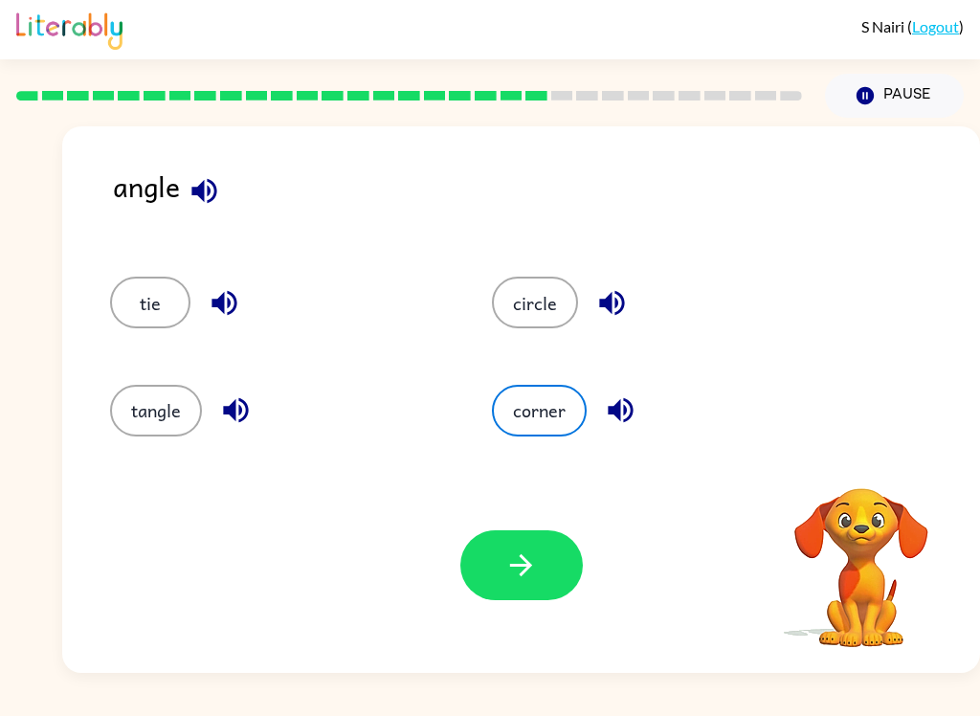
click at [540, 411] on button "corner" at bounding box center [539, 411] width 95 height 52
click at [505, 594] on button "button" at bounding box center [521, 565] width 122 height 70
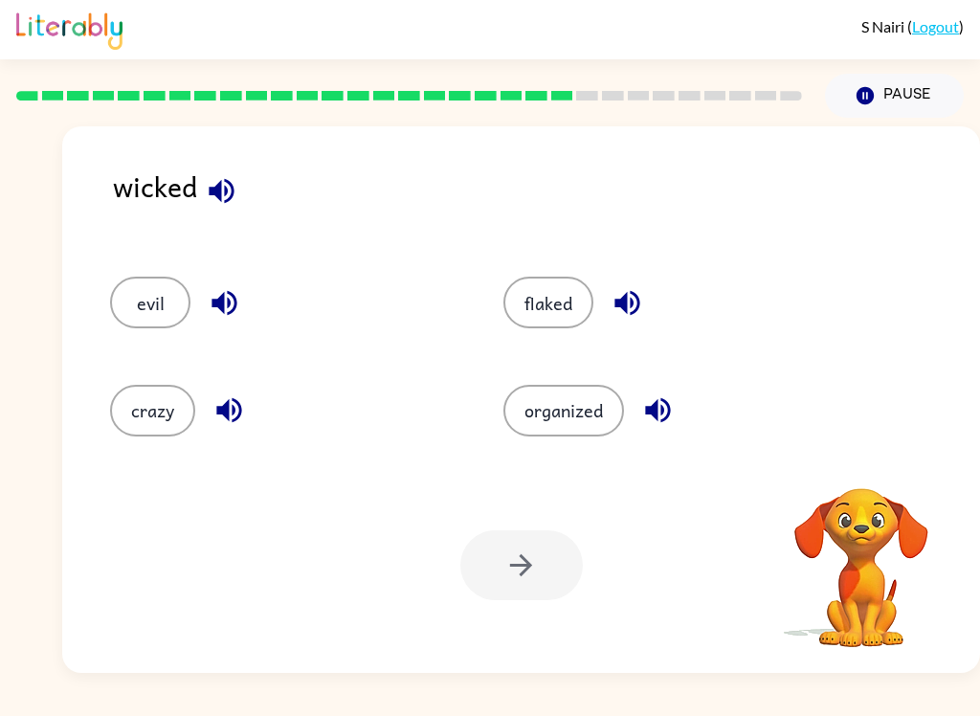
click at [158, 279] on button "evil" at bounding box center [150, 303] width 80 height 52
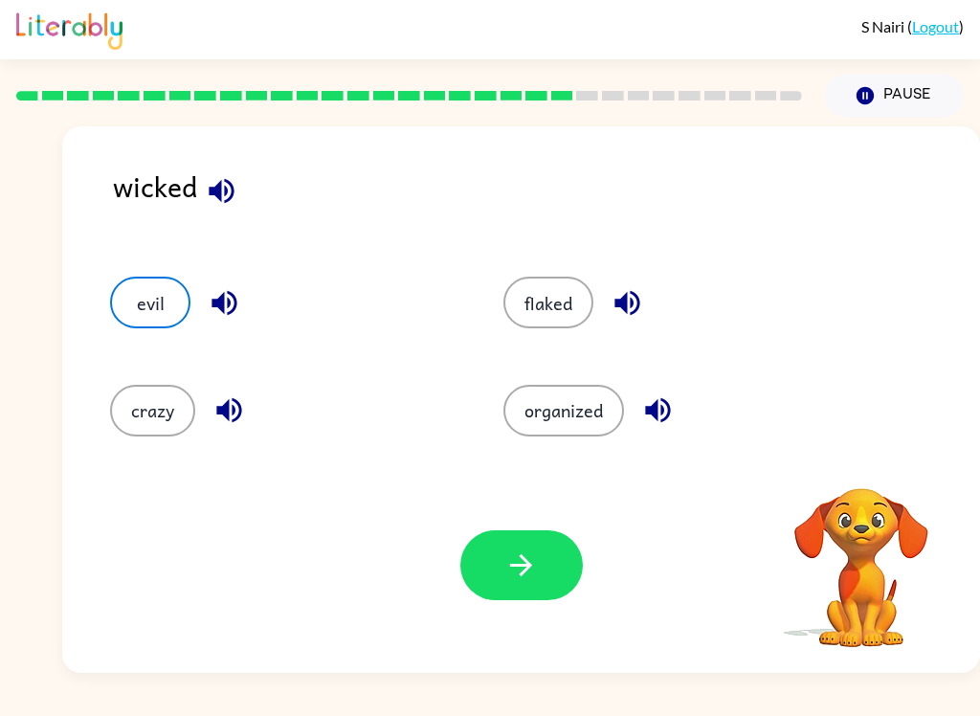
click at [529, 553] on icon "button" at bounding box center [520, 564] width 33 height 33
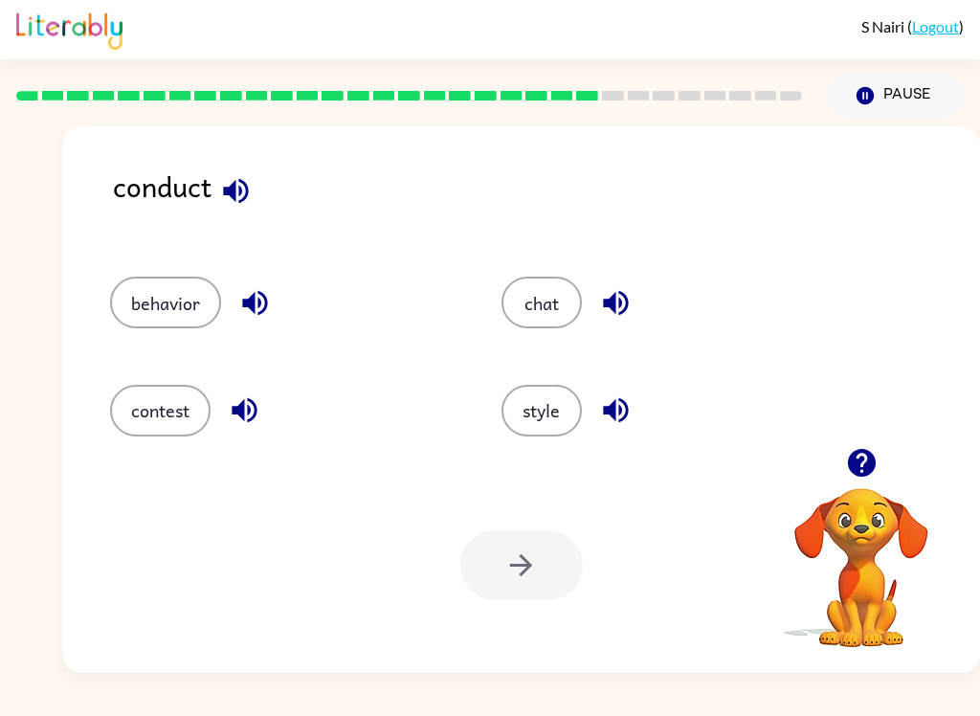
click at [258, 168] on div "conduct" at bounding box center [546, 202] width 867 height 74
click at [243, 207] on icon "button" at bounding box center [235, 190] width 33 height 33
click at [175, 401] on button "contest" at bounding box center [160, 411] width 100 height 52
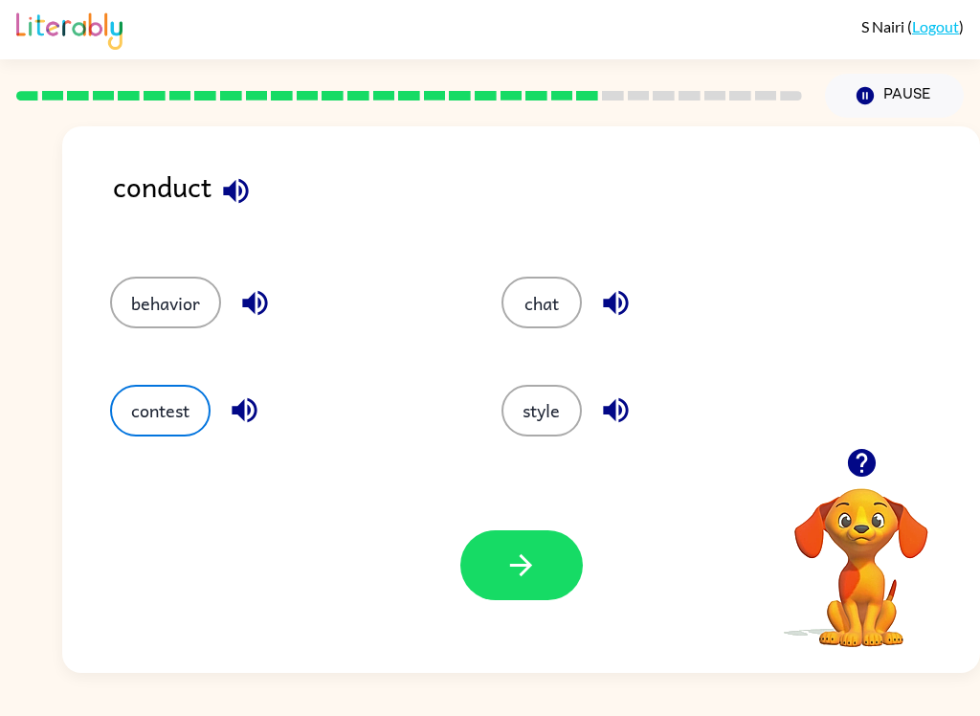
click at [538, 563] on button "button" at bounding box center [521, 565] width 122 height 70
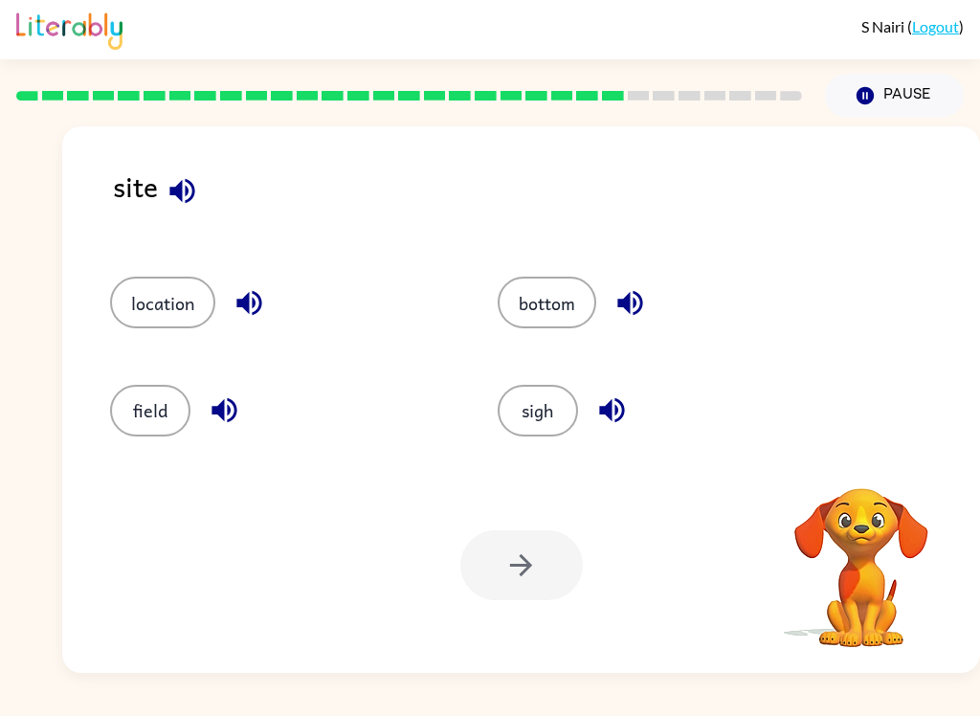
click at [217, 176] on div "site" at bounding box center [546, 202] width 867 height 74
click at [197, 172] on button "button" at bounding box center [182, 191] width 49 height 49
click at [254, 320] on icon "button" at bounding box center [249, 302] width 33 height 33
click at [253, 320] on icon "button" at bounding box center [249, 302] width 33 height 33
click at [171, 285] on button "location" at bounding box center [162, 303] width 105 height 52
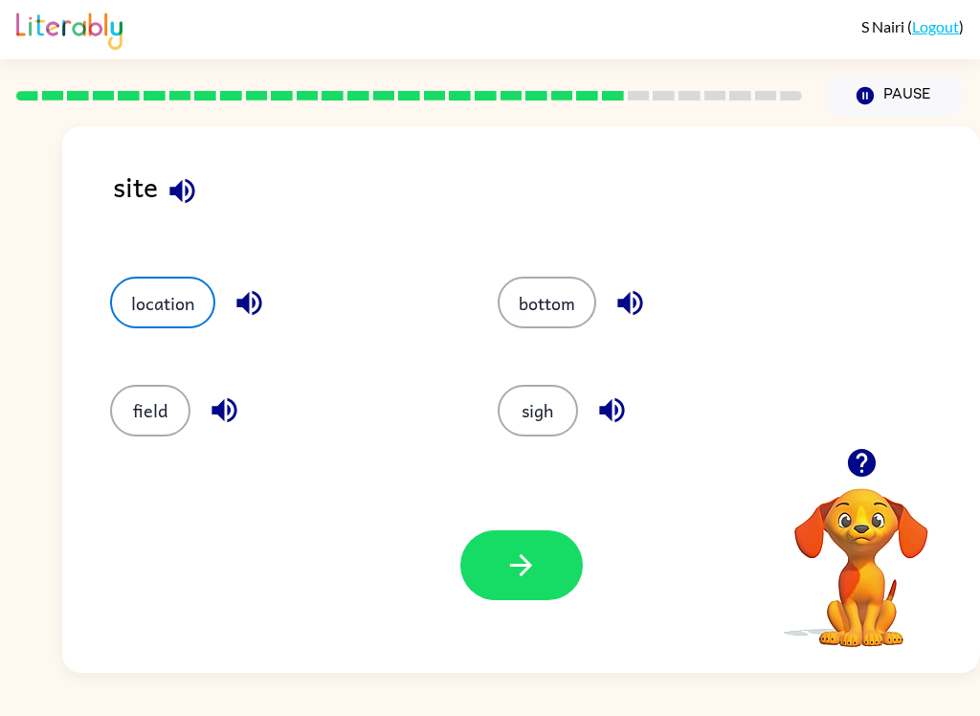
click at [532, 569] on icon "button" at bounding box center [520, 564] width 33 height 33
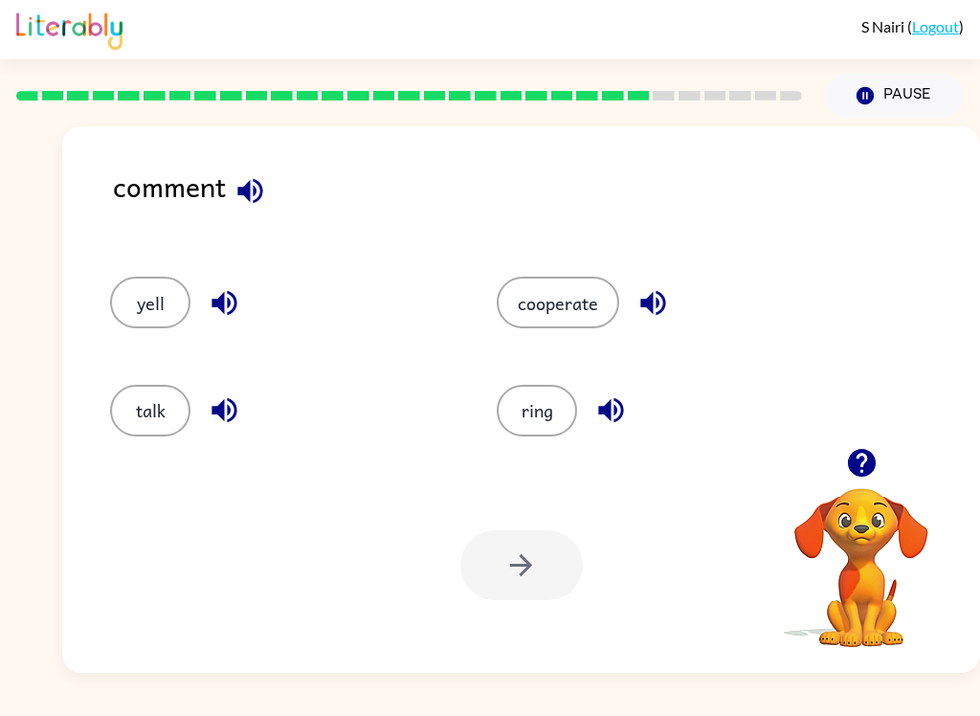
click at [551, 301] on button "cooperate" at bounding box center [558, 303] width 122 height 52
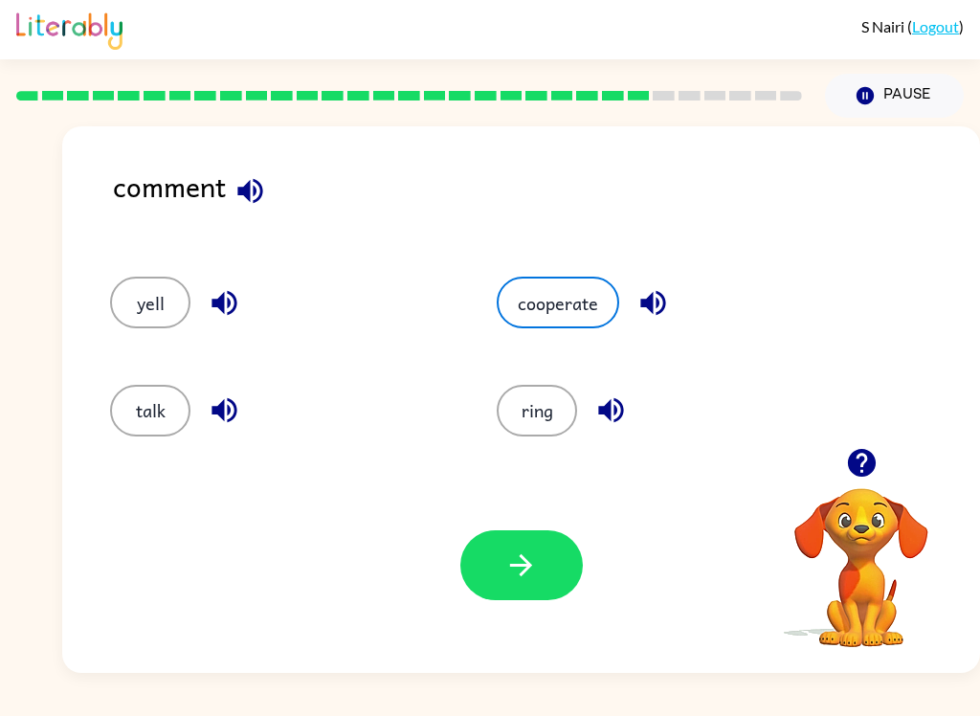
click at [533, 578] on icon "button" at bounding box center [520, 564] width 33 height 33
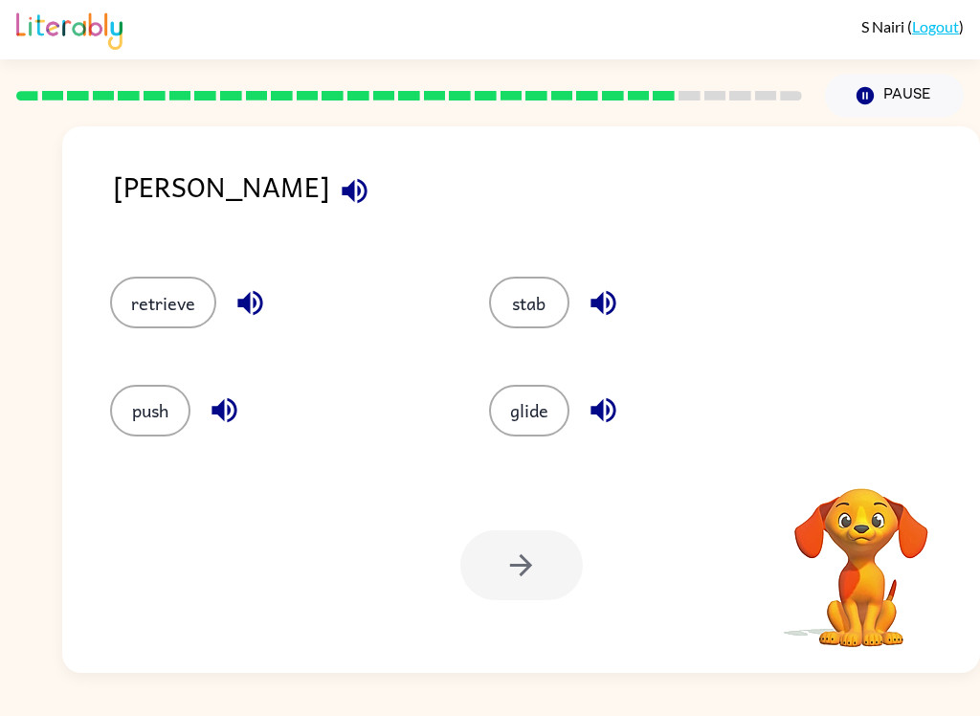
click at [534, 290] on button "stab" at bounding box center [529, 303] width 80 height 52
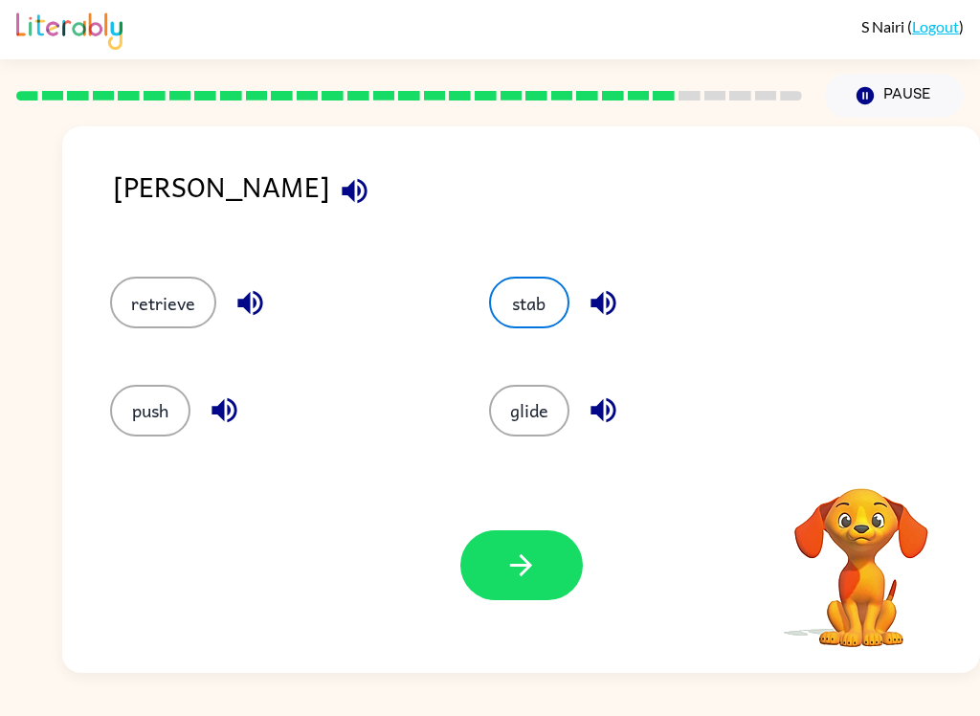
click at [523, 586] on button "button" at bounding box center [521, 565] width 122 height 70
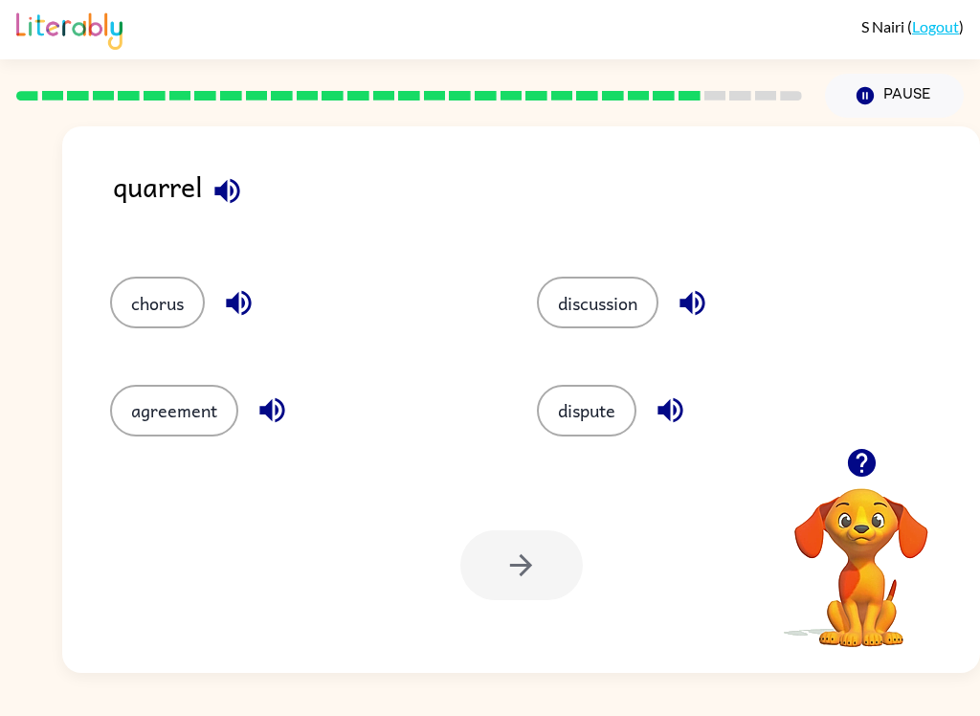
click at [231, 192] on icon "button" at bounding box center [226, 190] width 25 height 25
click at [708, 297] on icon "button" at bounding box center [692, 302] width 33 height 33
click at [164, 291] on button "chorus" at bounding box center [157, 303] width 95 height 52
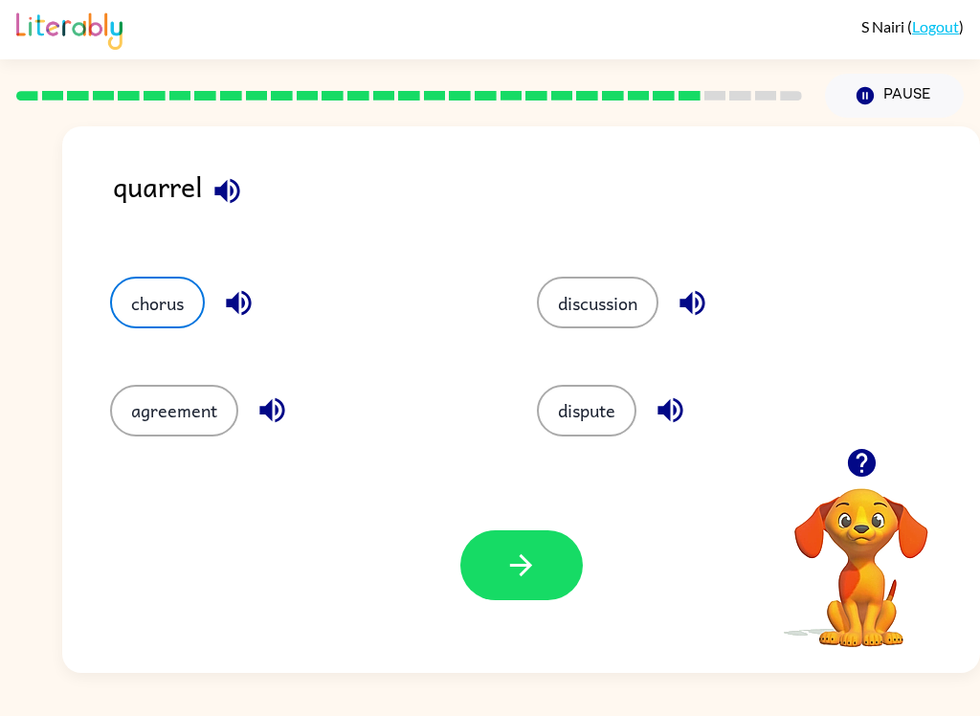
click at [173, 432] on button "agreement" at bounding box center [174, 411] width 128 height 52
click at [542, 567] on button "button" at bounding box center [521, 565] width 122 height 70
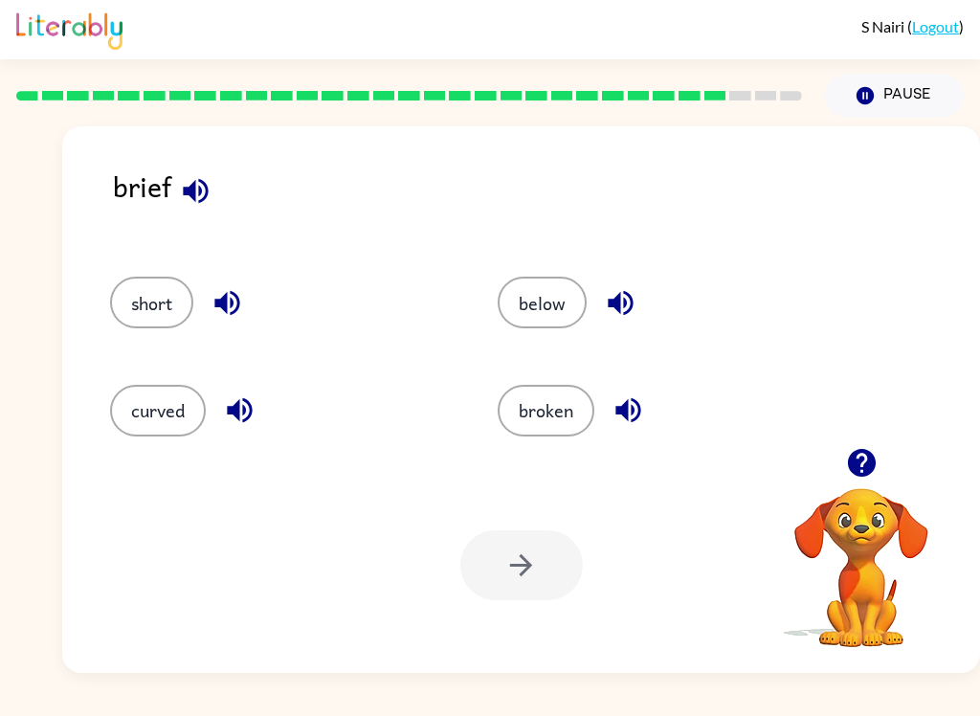
click at [134, 311] on button "short" at bounding box center [151, 303] width 83 height 52
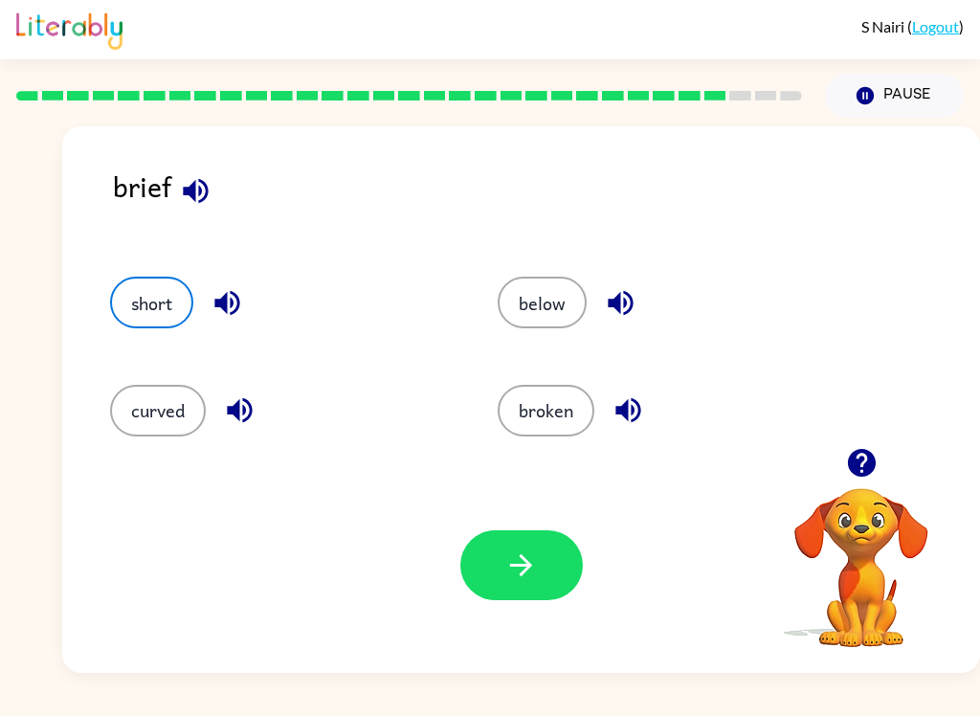
click at [532, 560] on icon "button" at bounding box center [520, 564] width 33 height 33
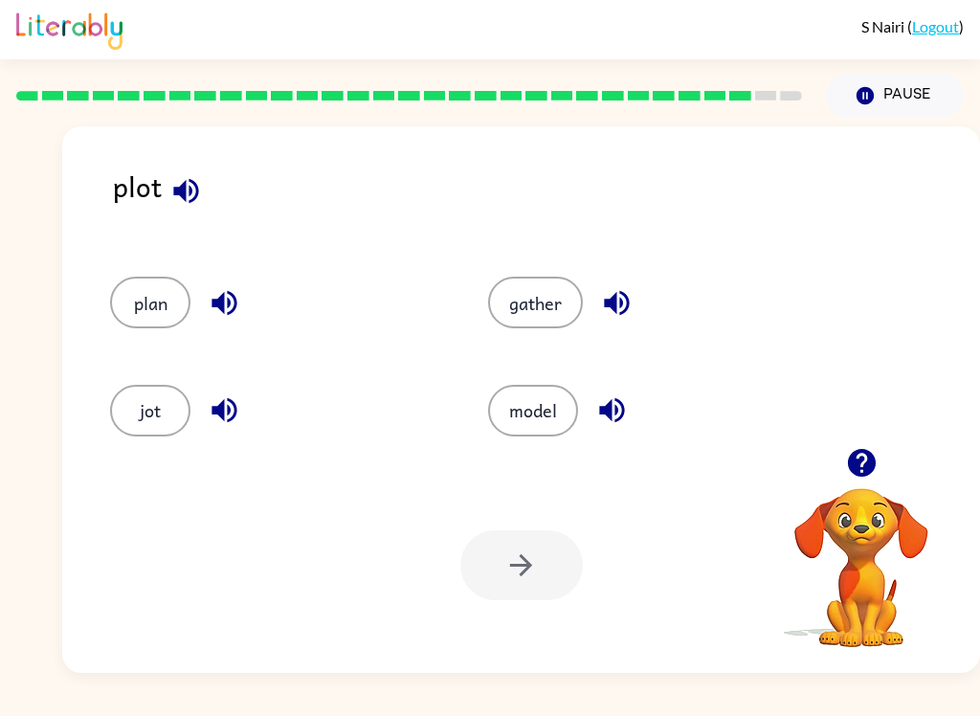
click at [144, 315] on button "plan" at bounding box center [150, 303] width 80 height 52
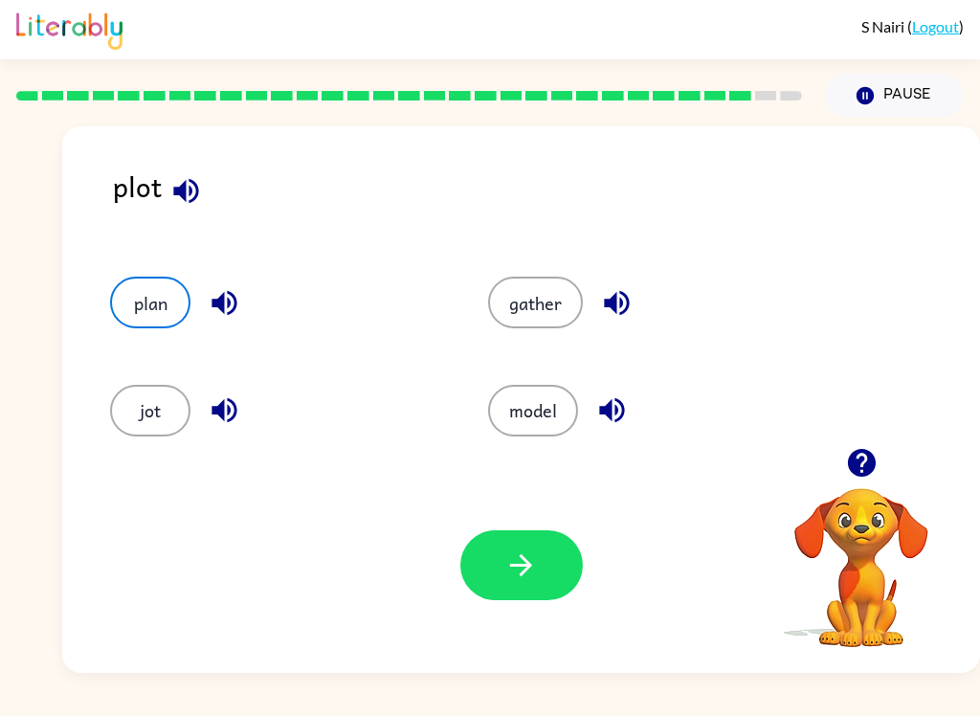
click at [546, 569] on button "button" at bounding box center [521, 565] width 122 height 70
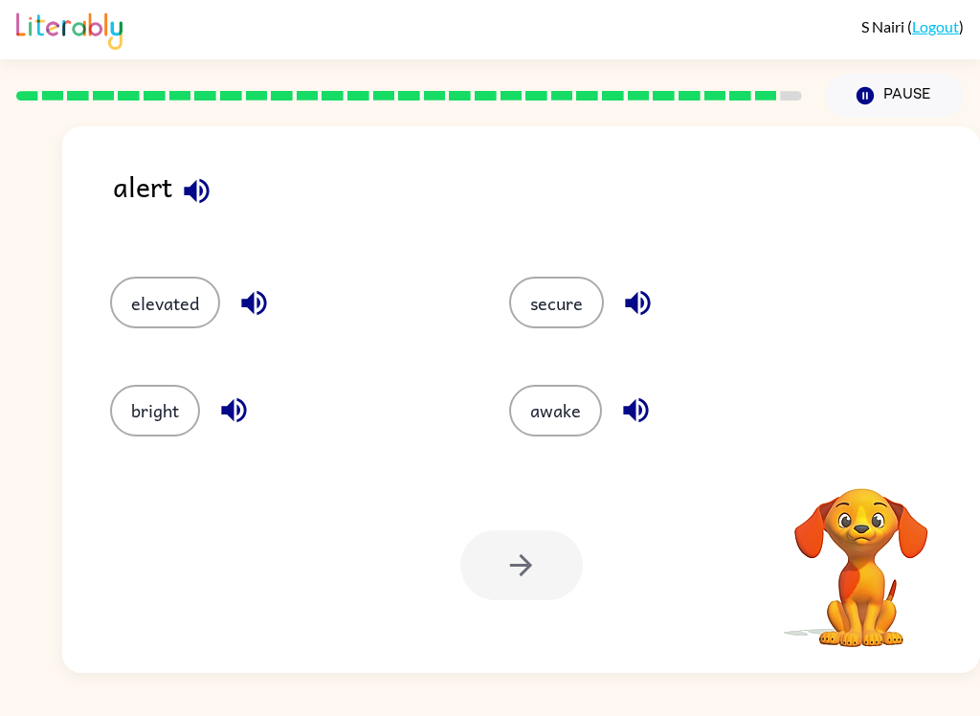
click at [580, 284] on button "secure" at bounding box center [556, 303] width 95 height 52
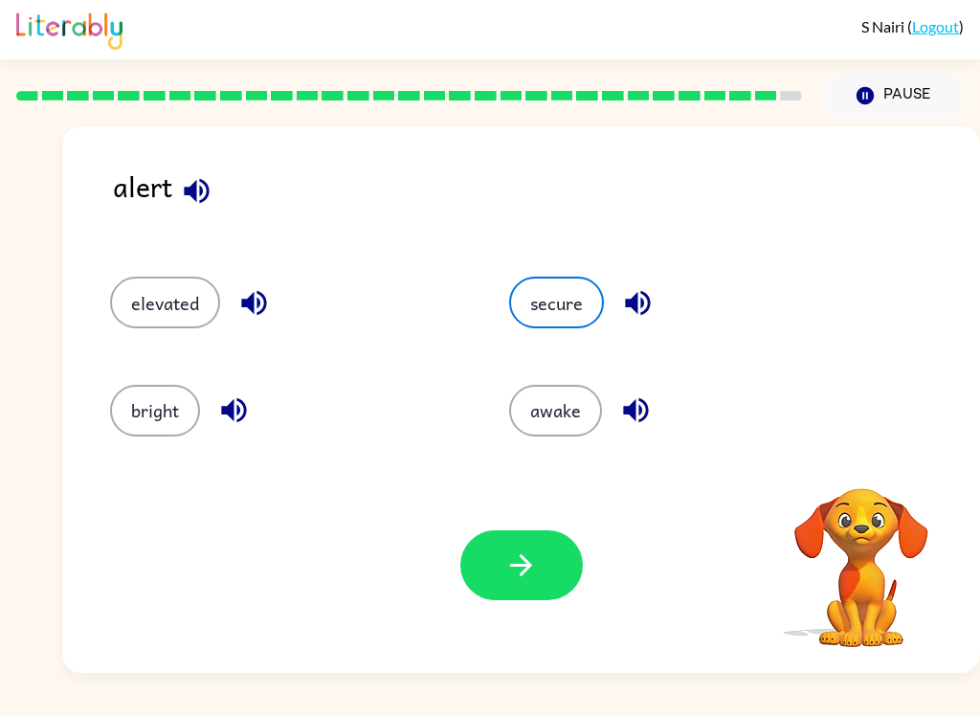
click at [524, 574] on icon "button" at bounding box center [521, 565] width 22 height 22
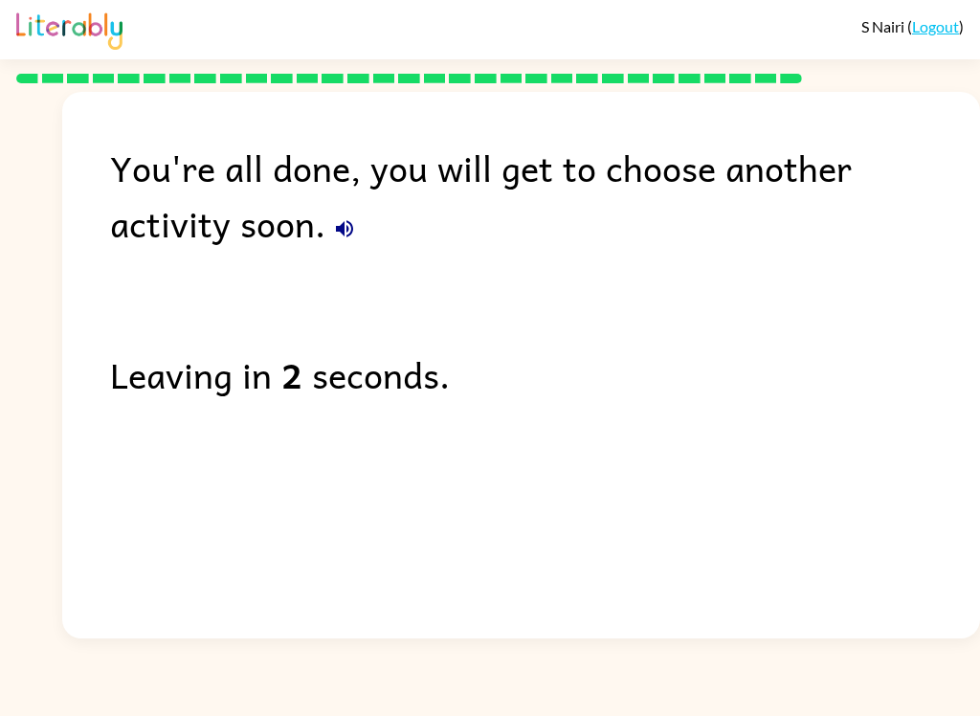
click at [223, 193] on div "You're all done, you will get to choose another activity soon." at bounding box center [545, 195] width 870 height 111
click at [223, 192] on div "You're all done, you will get to choose another activity soon." at bounding box center [545, 195] width 870 height 111
click at [325, 235] on button "button" at bounding box center [344, 229] width 38 height 38
click at [225, 211] on div "You're all done, you will get to choose another activity soon." at bounding box center [545, 195] width 870 height 111
